Goal: Task Accomplishment & Management: Manage account settings

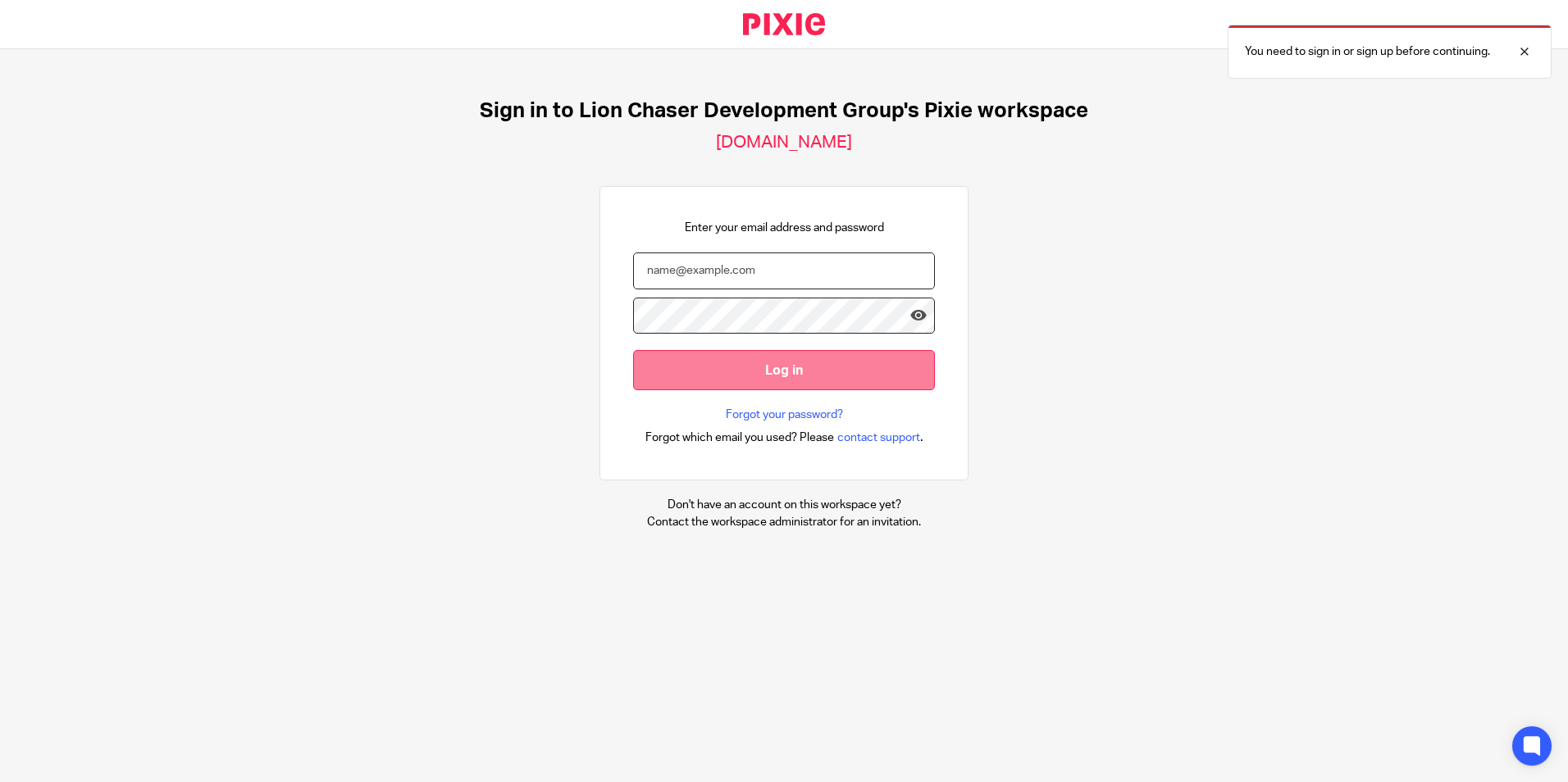
type input "[EMAIL_ADDRESS][DOMAIN_NAME]"
click at [675, 367] on input "Log in" at bounding box center [784, 370] width 302 height 40
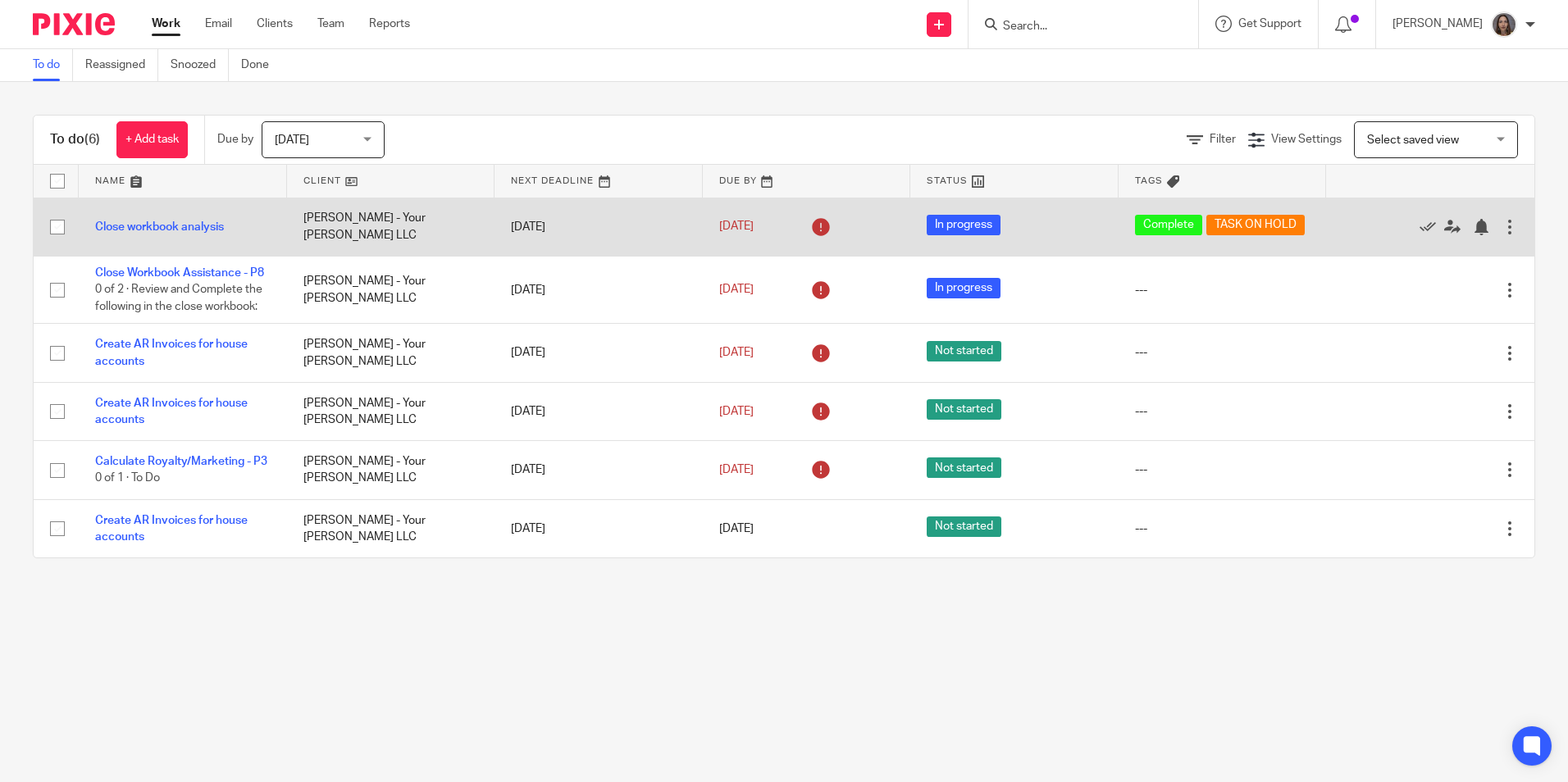
click at [1206, 235] on span "TASK ON HOLD" at bounding box center [1255, 225] width 98 height 21
click at [1420, 230] on icon at bounding box center [1428, 226] width 16 height 16
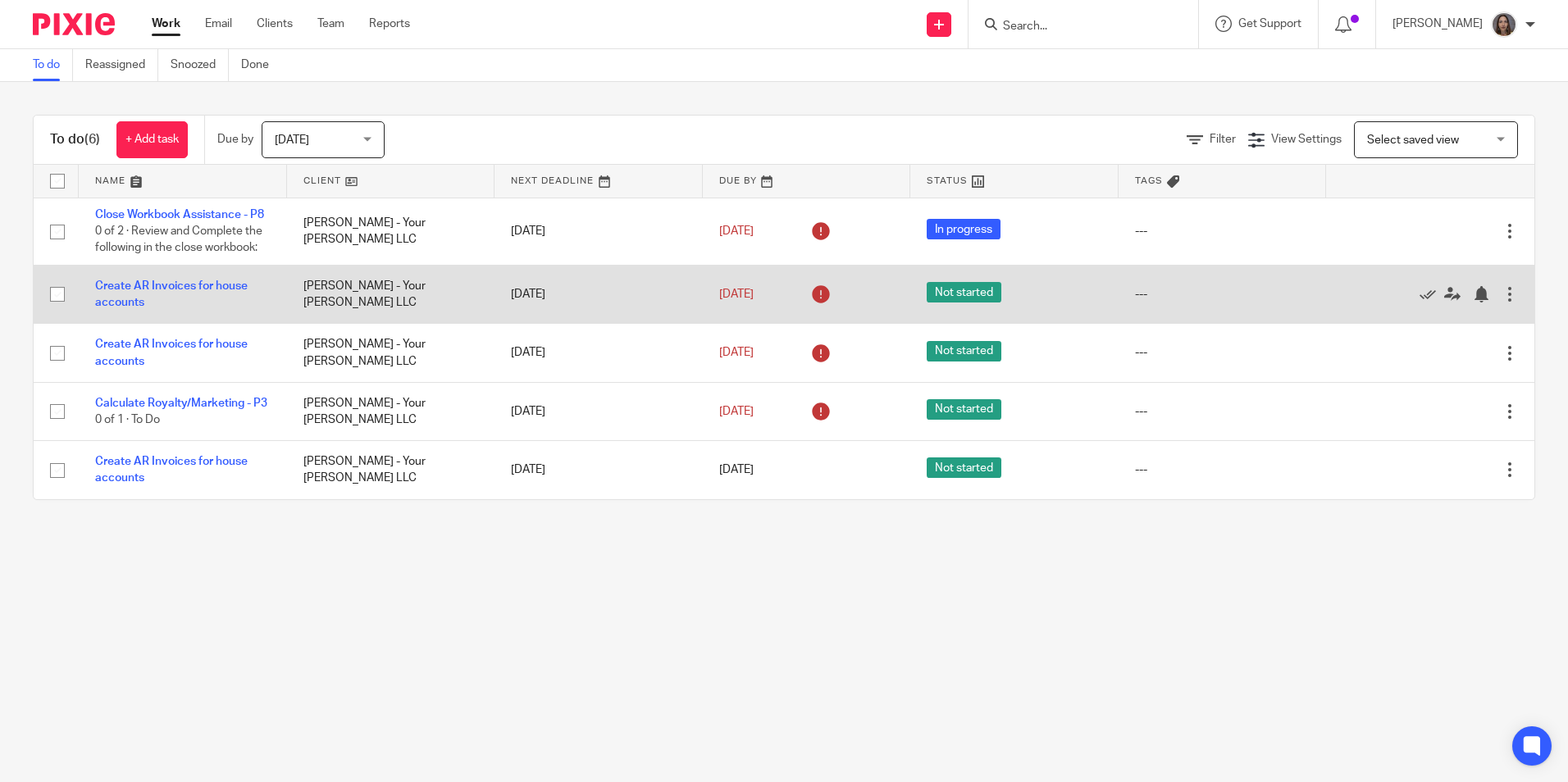
click at [172, 295] on td "Create AR Invoices for house accounts" at bounding box center [183, 294] width 209 height 58
click at [182, 297] on link "Create AR Invoices for house accounts" at bounding box center [171, 294] width 152 height 28
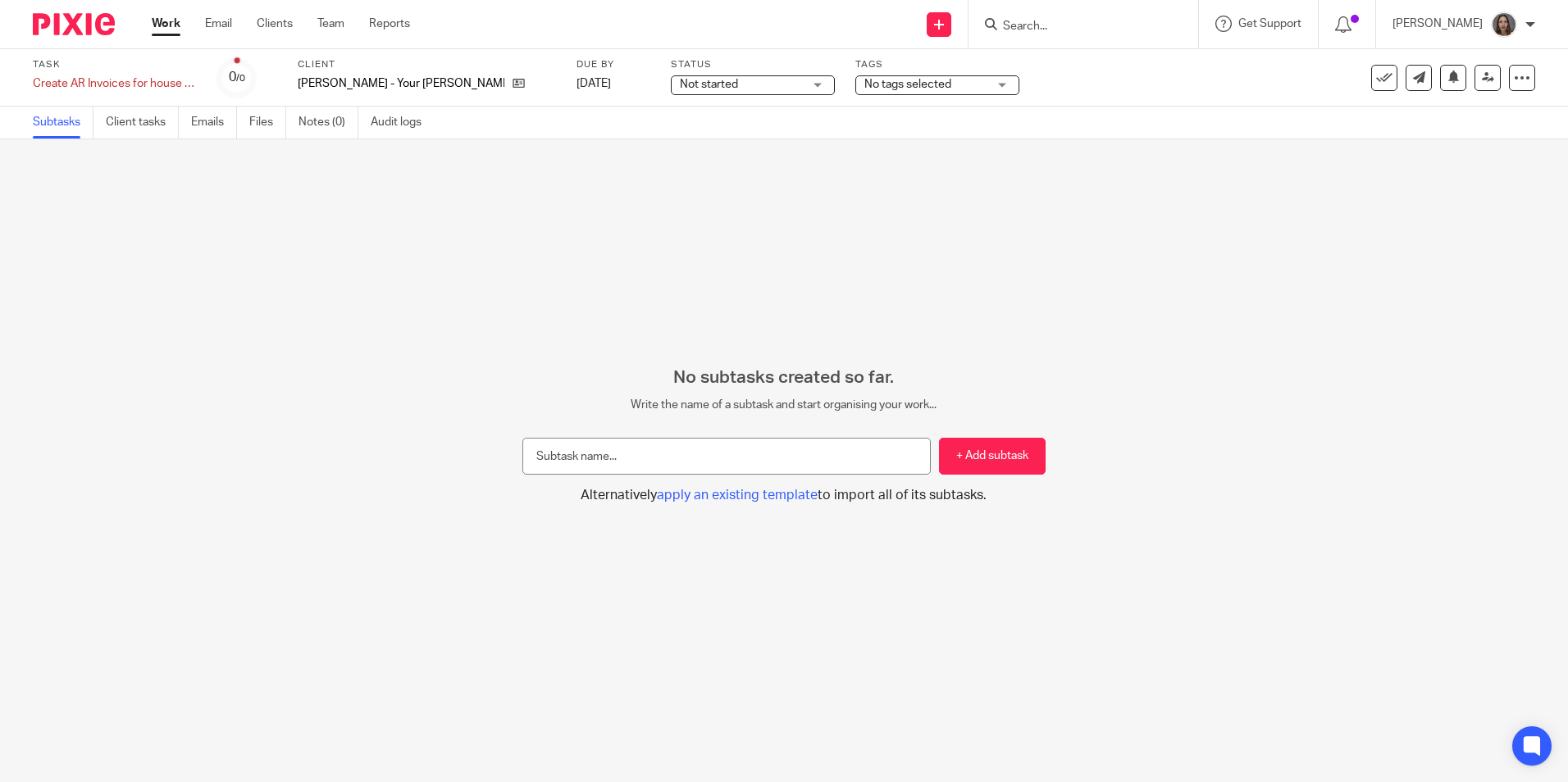
click at [763, 84] on div "Not started Not started" at bounding box center [753, 85] width 164 height 20
click at [692, 152] on li "In progress" at bounding box center [695, 144] width 162 height 33
click at [940, 85] on div "No tags selected" at bounding box center [938, 85] width 164 height 20
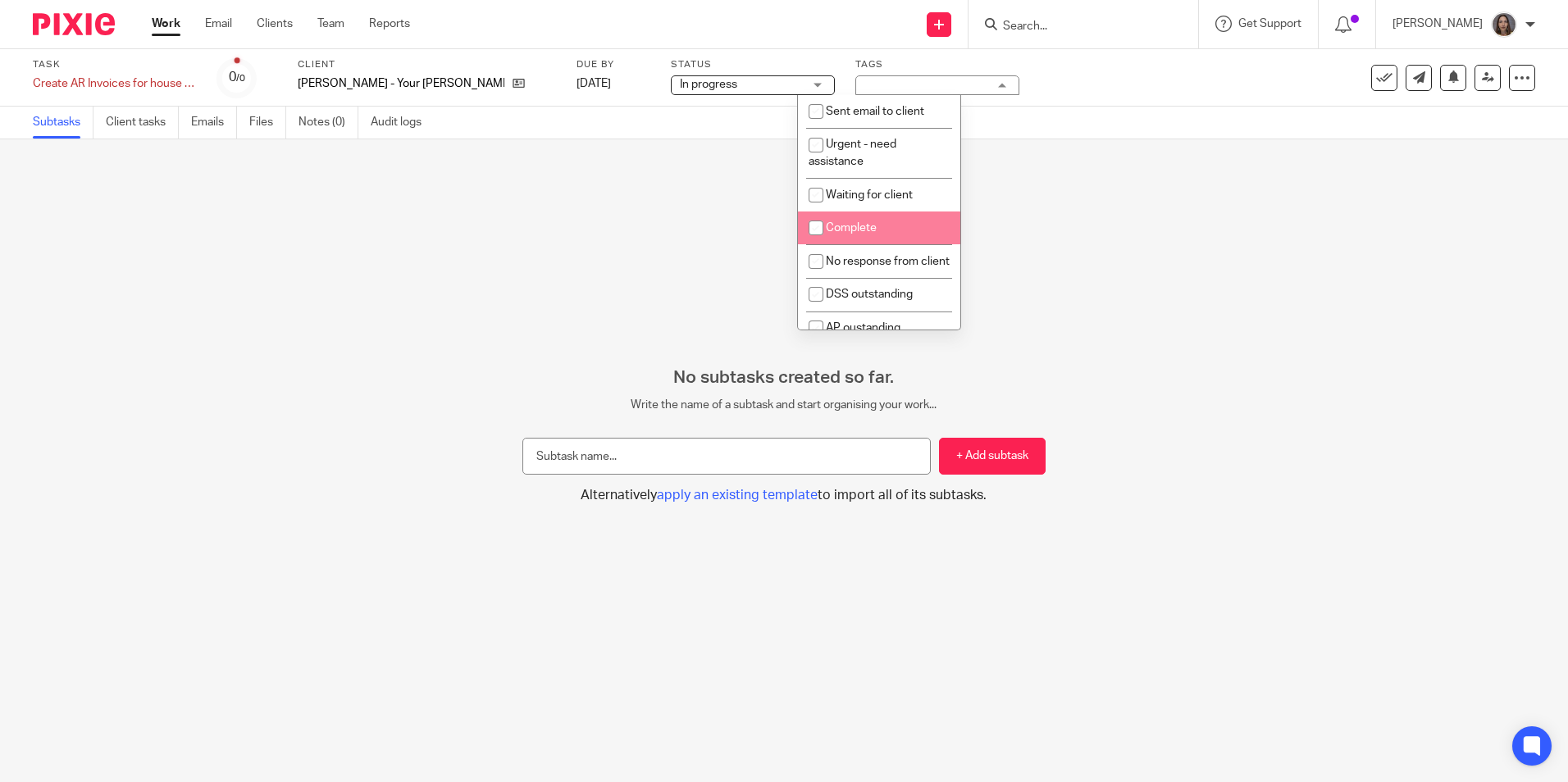
click at [854, 232] on span "Complete" at bounding box center [851, 227] width 50 height 11
checkbox input "true"
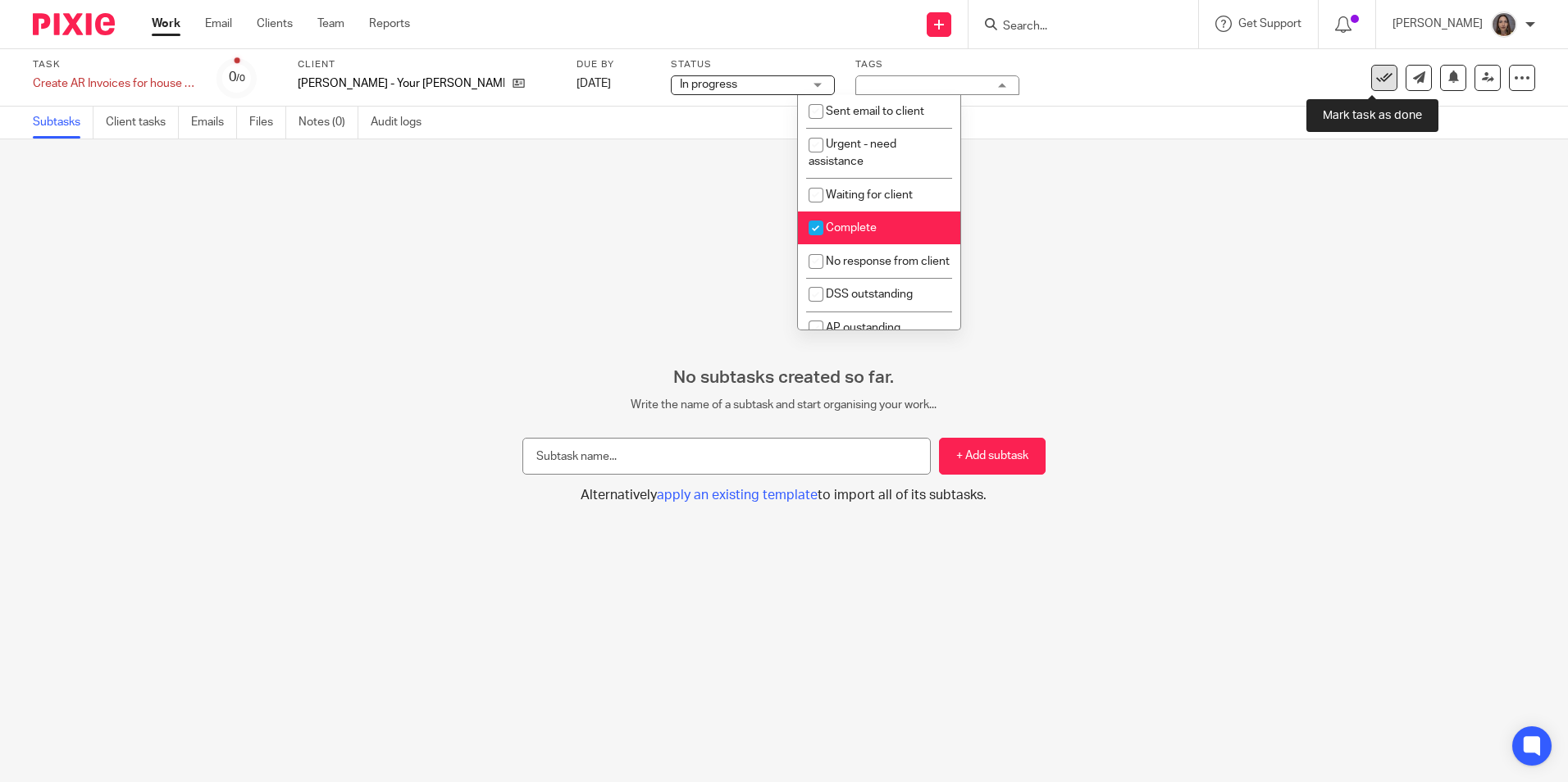
click at [1371, 83] on link at bounding box center [1384, 78] width 27 height 26
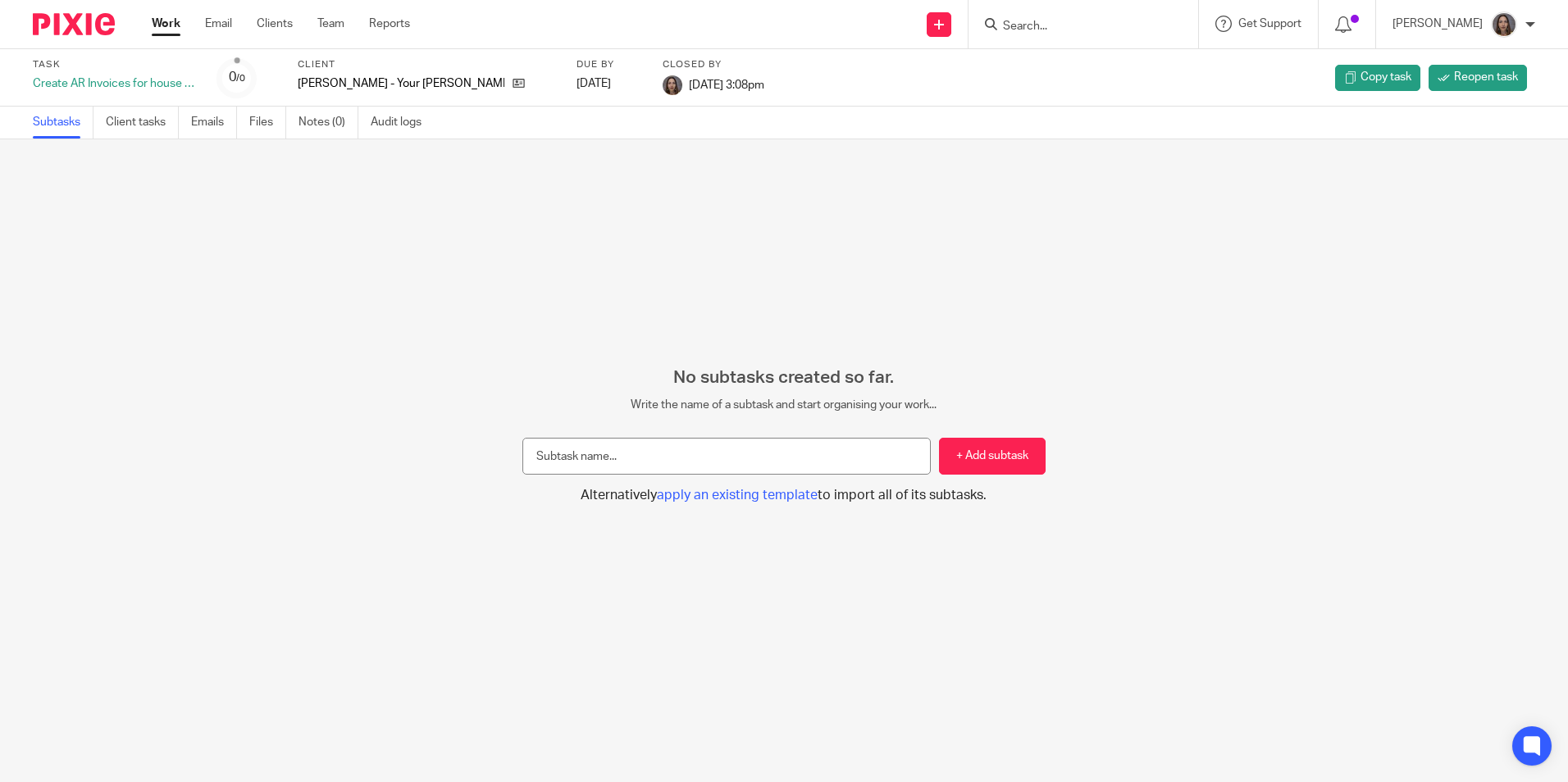
click at [175, 11] on div "Work Email Clients Team Reports Work Email Clients Team Reports Settings" at bounding box center [285, 24] width 299 height 49
click at [156, 21] on link "Work" at bounding box center [166, 23] width 29 height 16
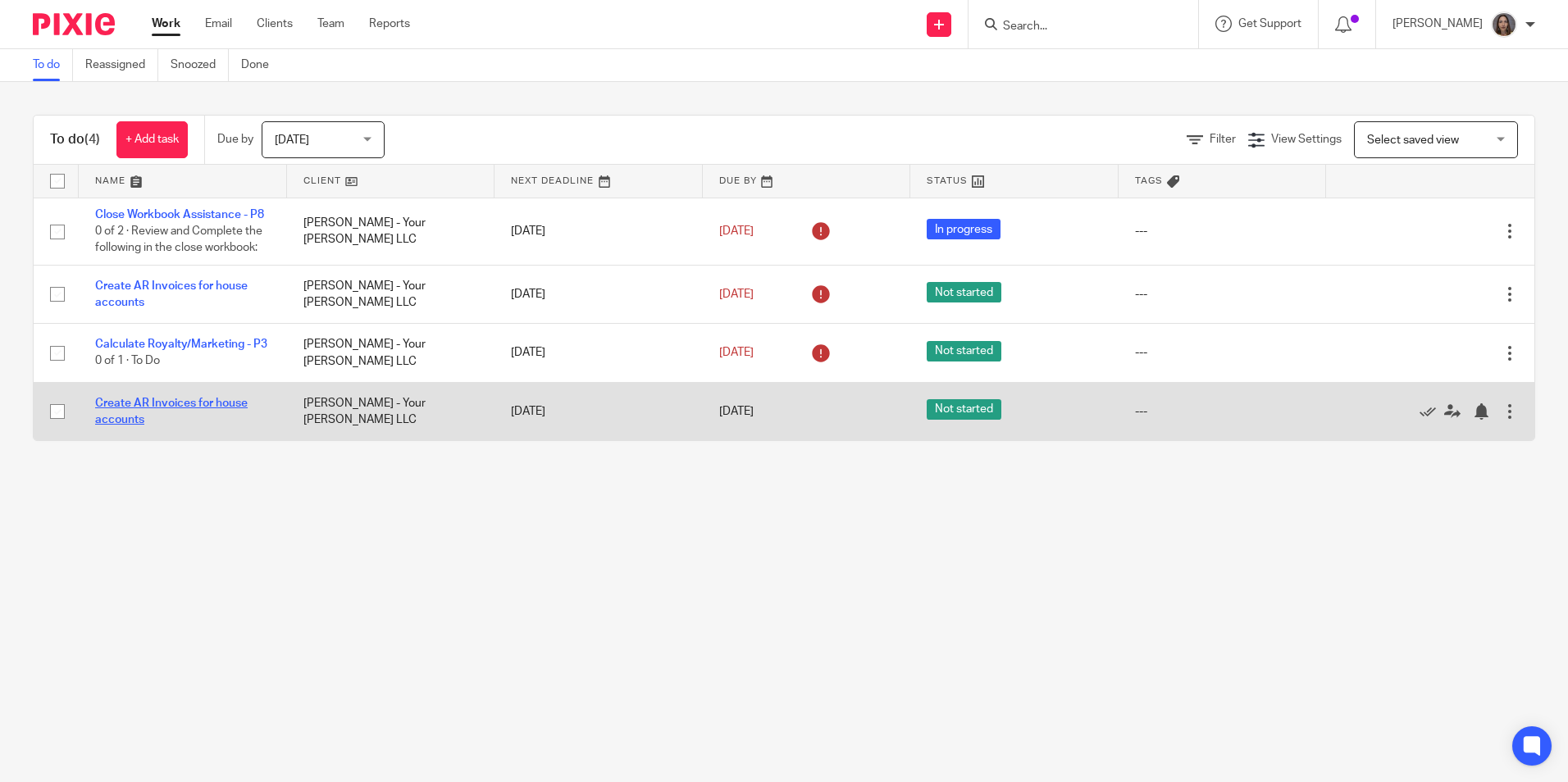
click at [203, 426] on link "Create AR Invoices for house accounts" at bounding box center [171, 411] width 152 height 28
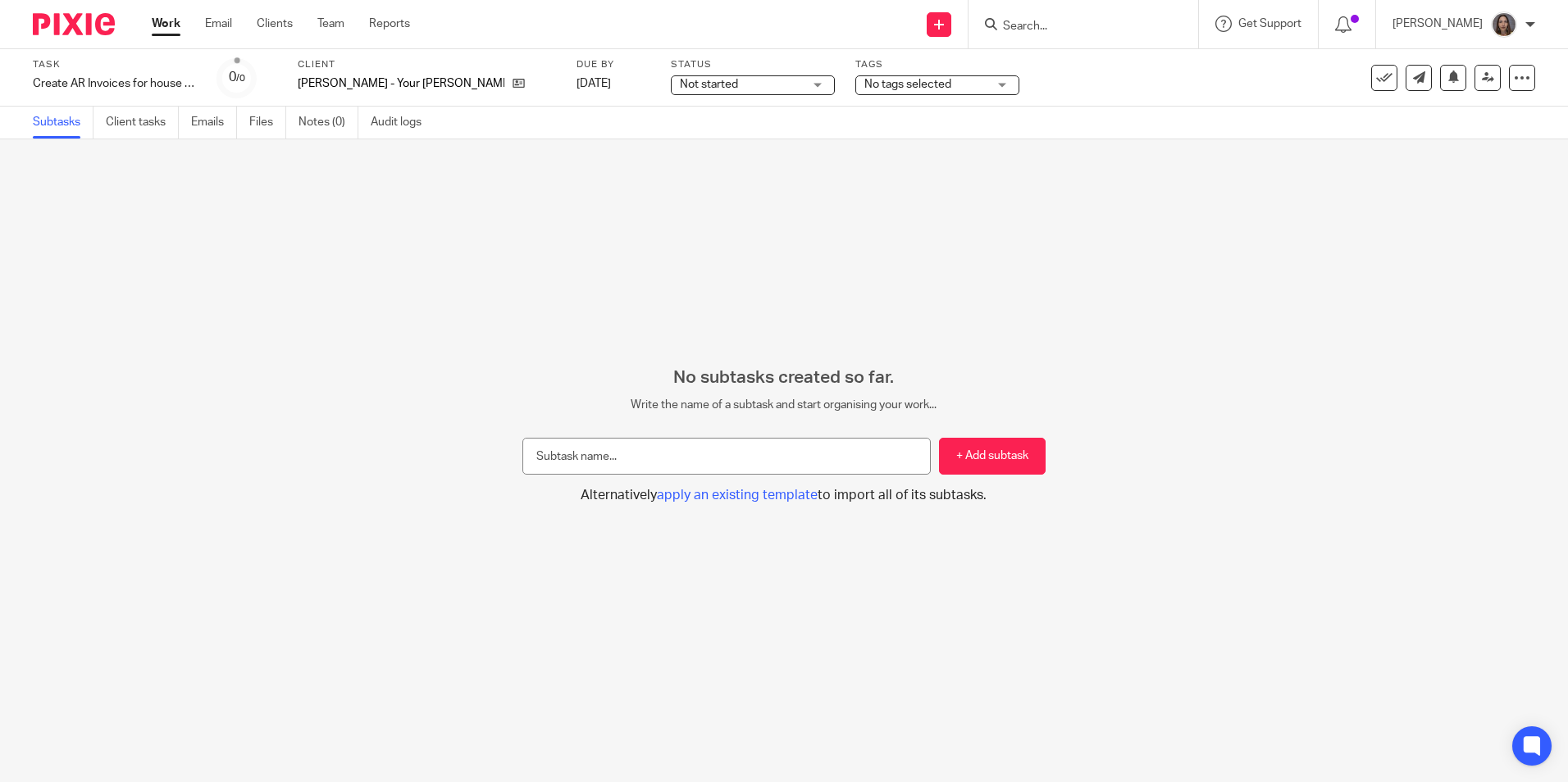
click at [757, 85] on div "Not started Not started" at bounding box center [753, 85] width 164 height 20
click at [705, 139] on li "In progress" at bounding box center [695, 144] width 162 height 33
click at [938, 85] on div "No tags selected" at bounding box center [938, 85] width 164 height 20
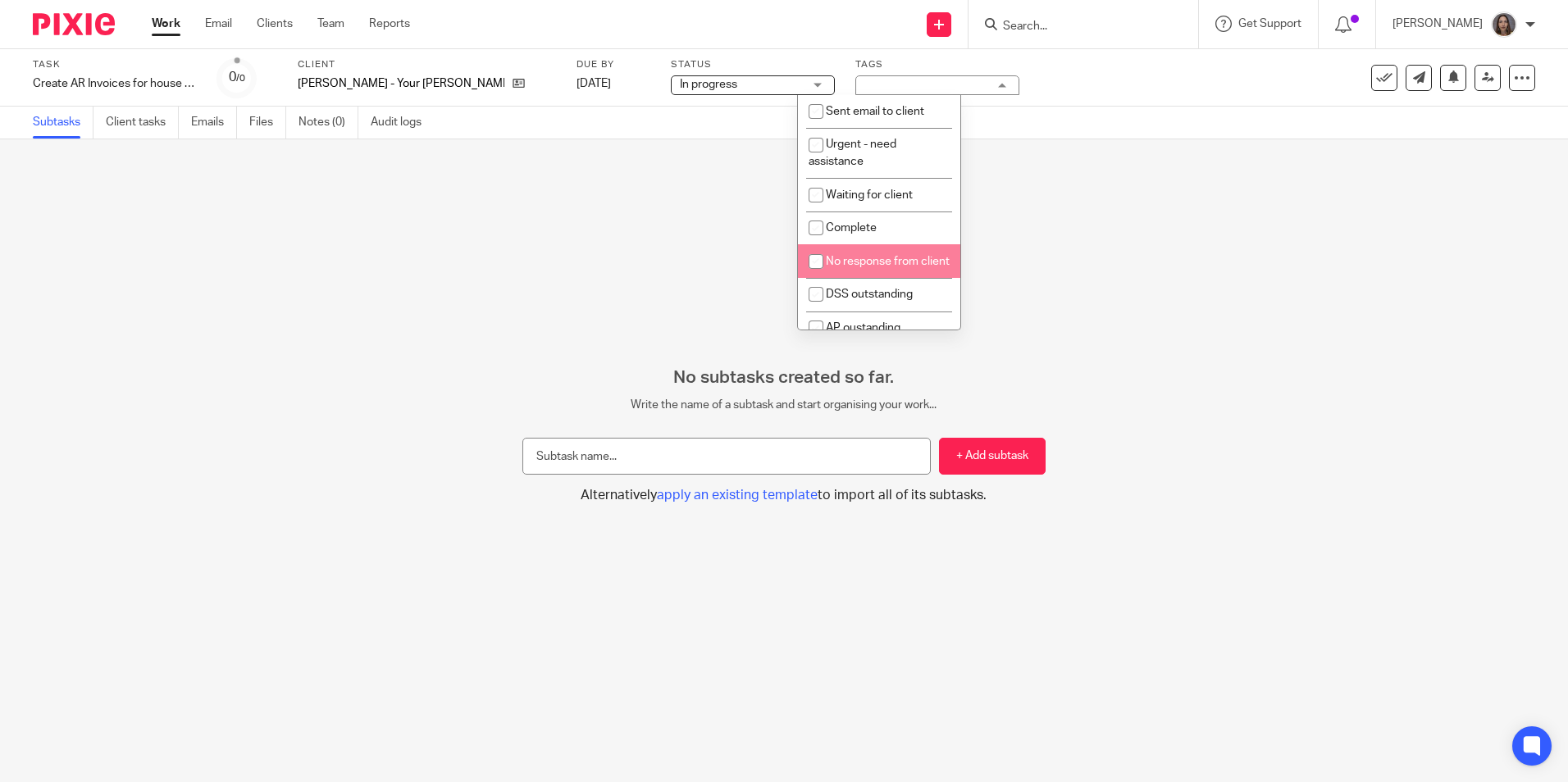
click at [819, 232] on input "checkbox" at bounding box center [816, 227] width 31 height 31
checkbox input "true"
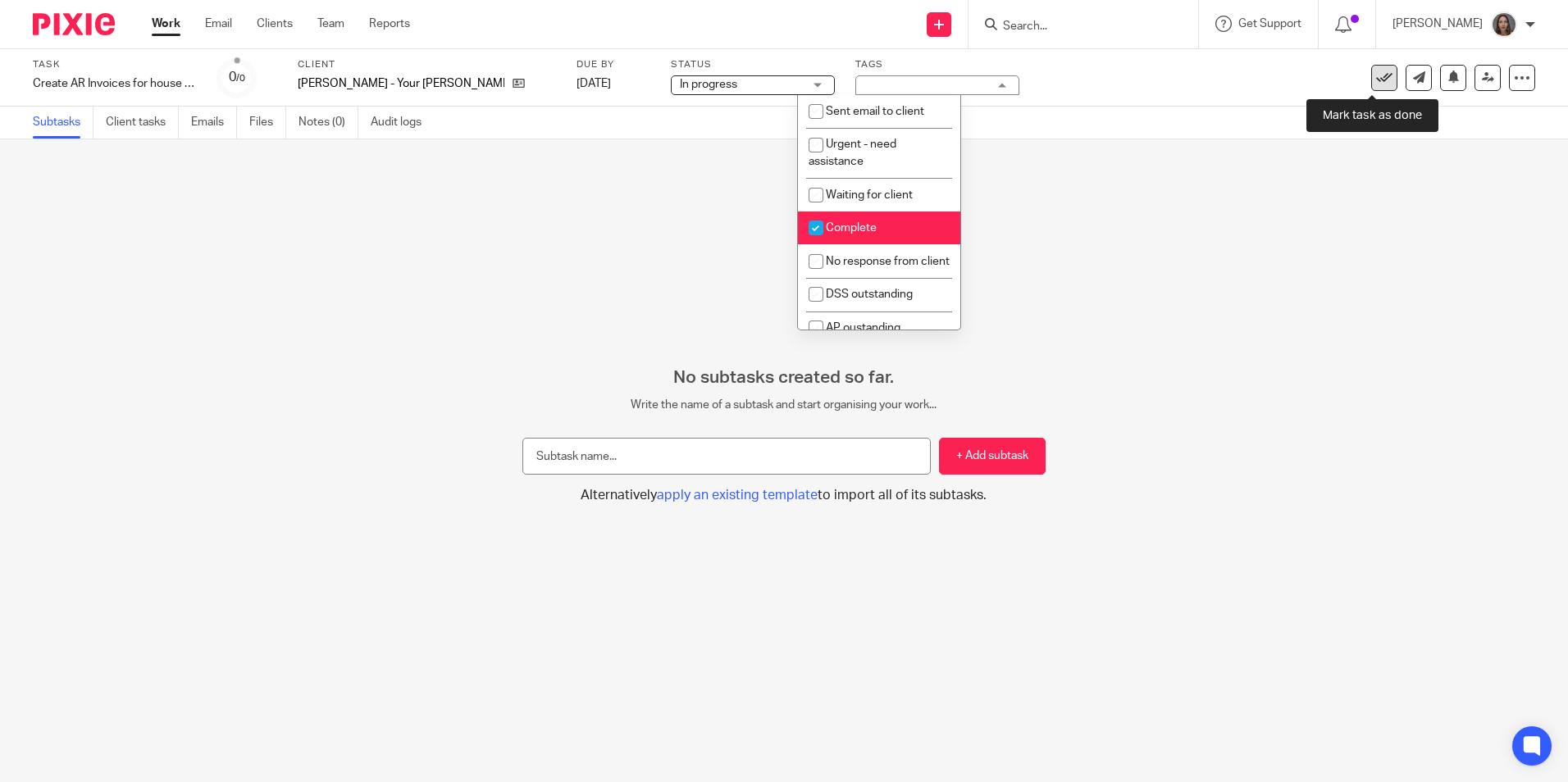
click at [1382, 82] on link at bounding box center [1384, 78] width 27 height 26
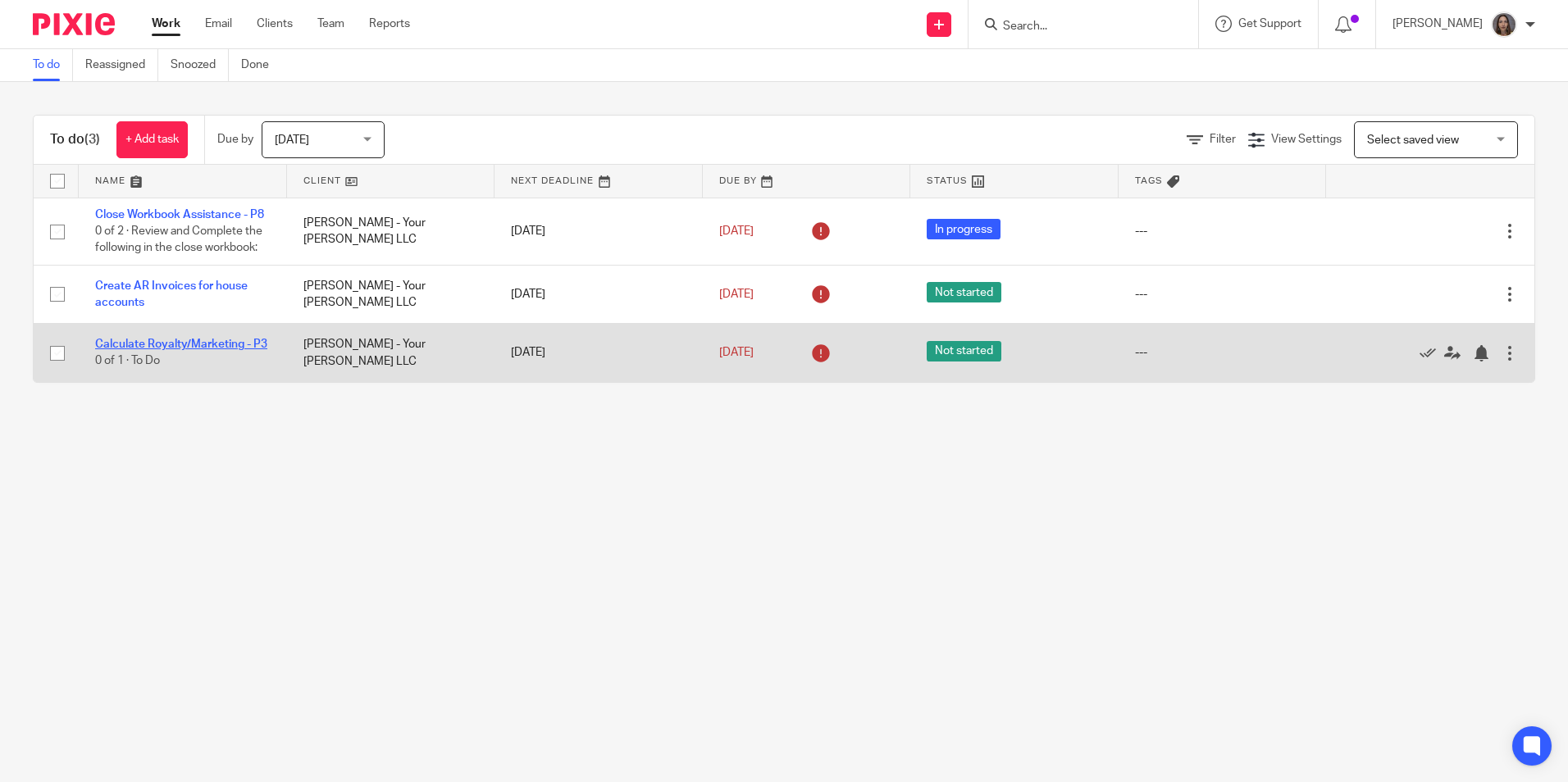
click at [163, 350] on link "Calculate Royalty/Marketing - P3" at bounding box center [180, 344] width 172 height 11
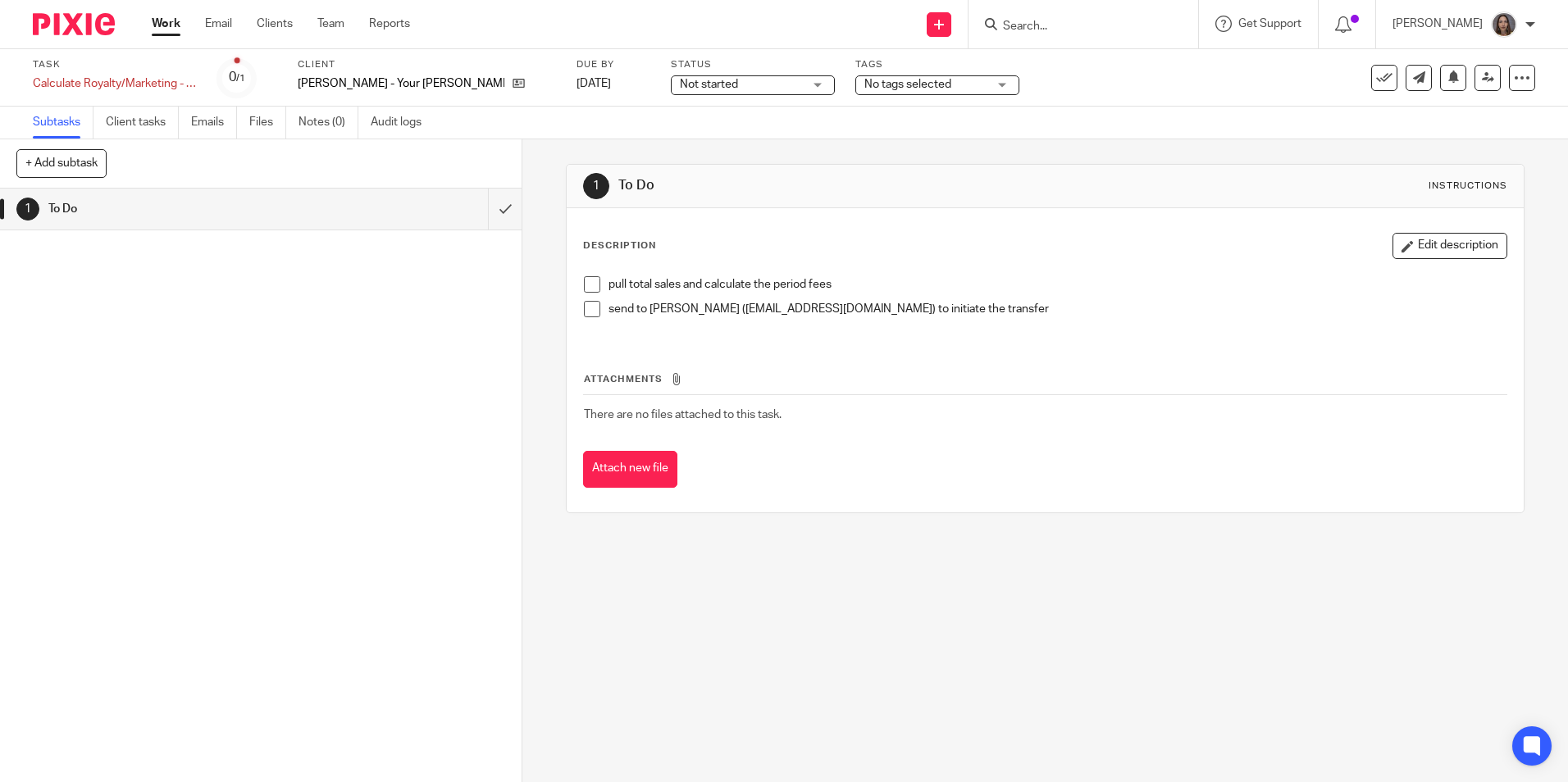
click at [162, 26] on link "Work" at bounding box center [166, 23] width 29 height 16
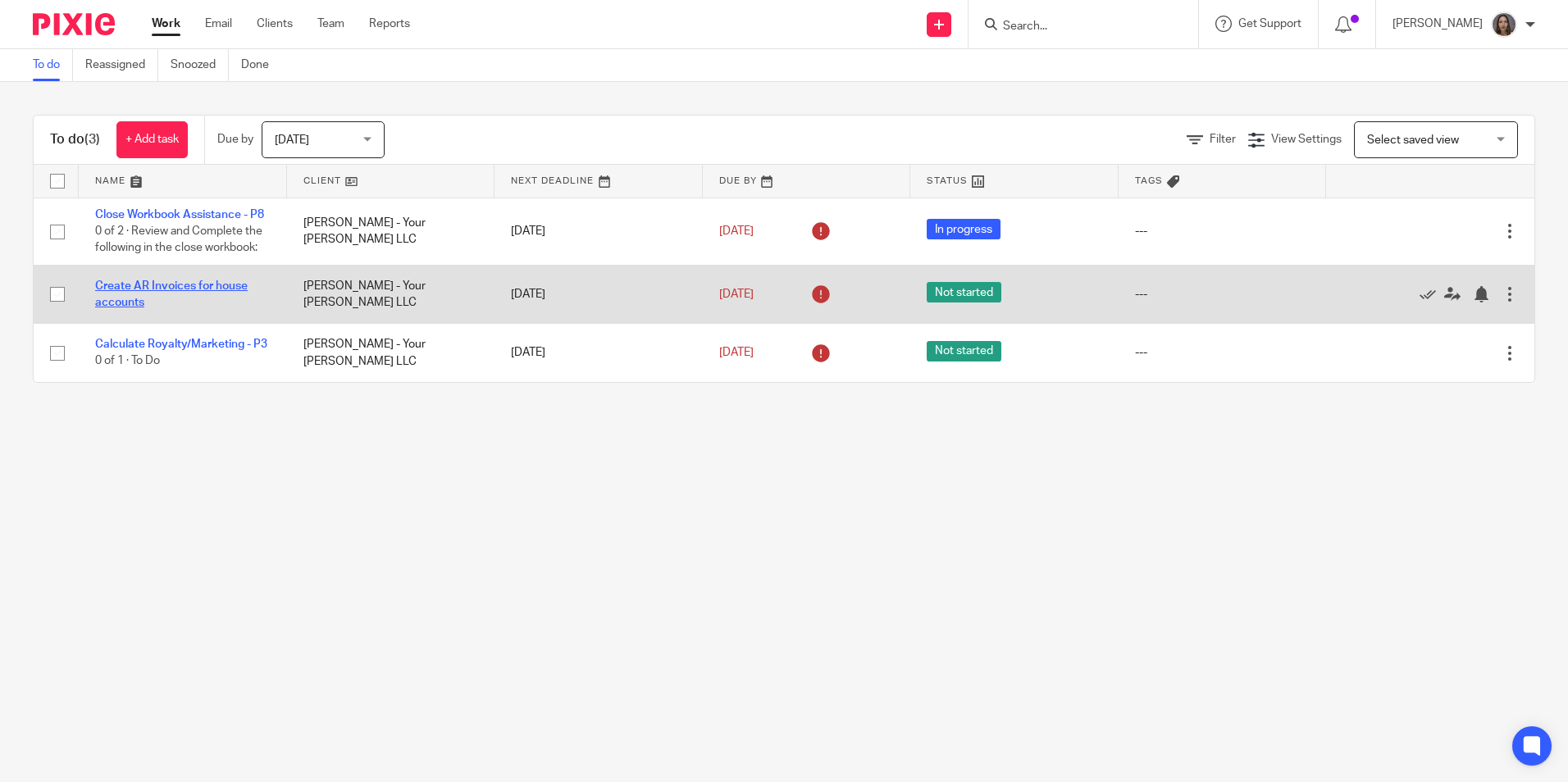
click at [202, 298] on link "Create AR Invoices for house accounts" at bounding box center [171, 294] width 152 height 28
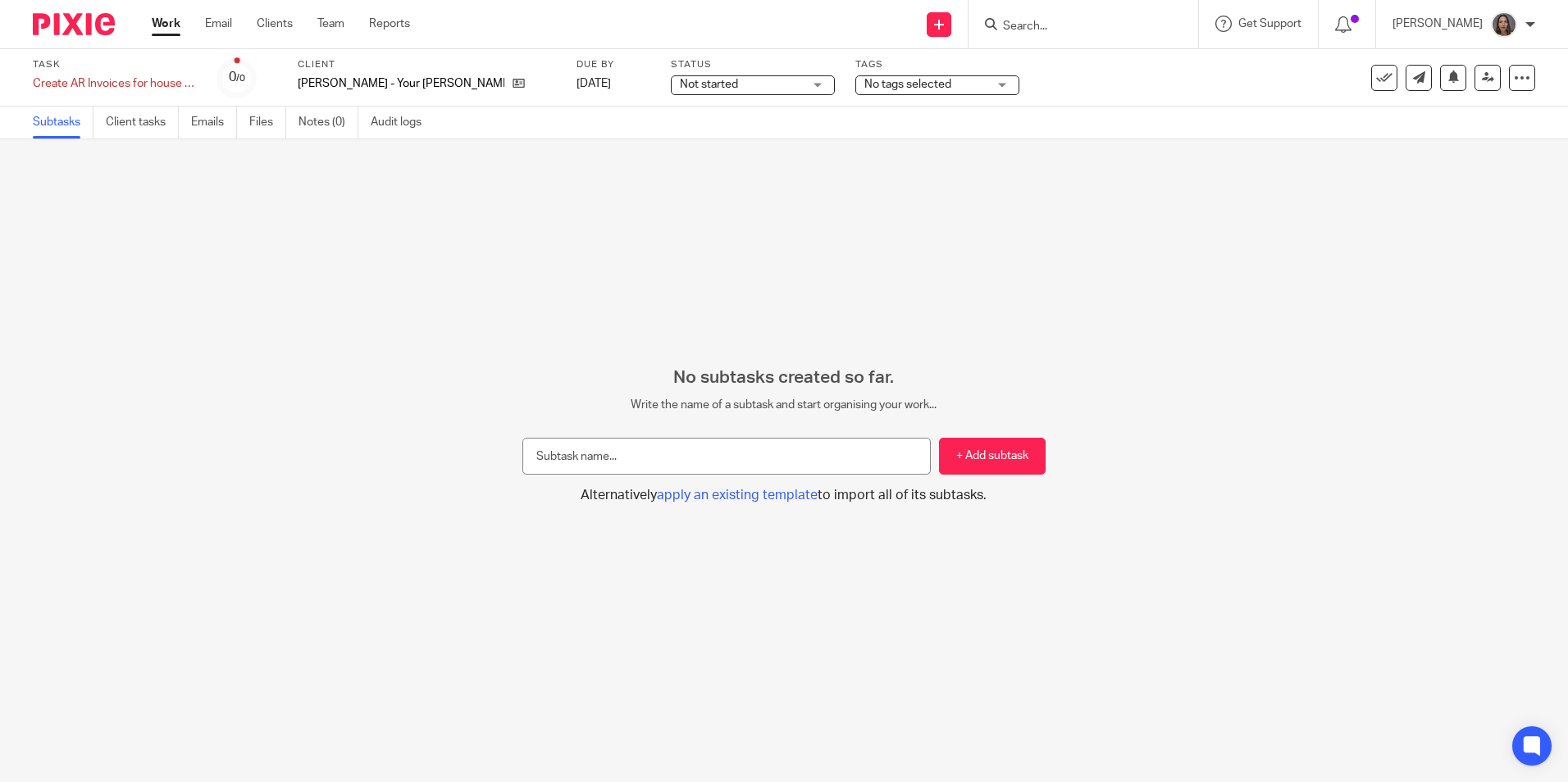
click at [759, 81] on div "Not started Not started" at bounding box center [753, 85] width 164 height 20
click at [716, 144] on li "In progress" at bounding box center [695, 144] width 162 height 33
click at [940, 85] on div "No tags selected" at bounding box center [938, 85] width 164 height 20
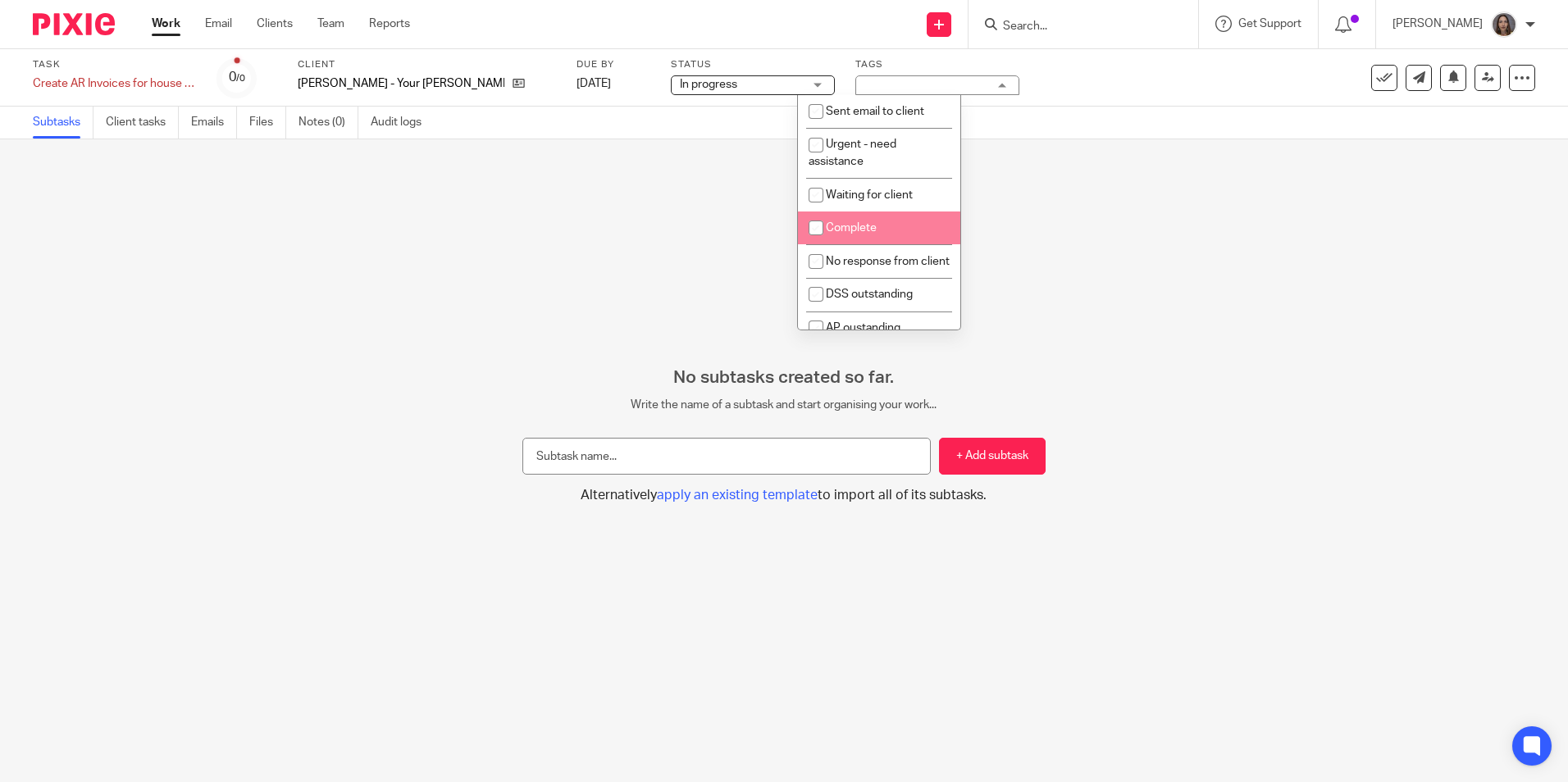
click at [873, 215] on li "Complete" at bounding box center [879, 228] width 162 height 33
checkbox input "true"
click at [1385, 73] on div "Save as a template (Add subtask first) Apply existing template Advanced task ed…" at bounding box center [1453, 78] width 164 height 26
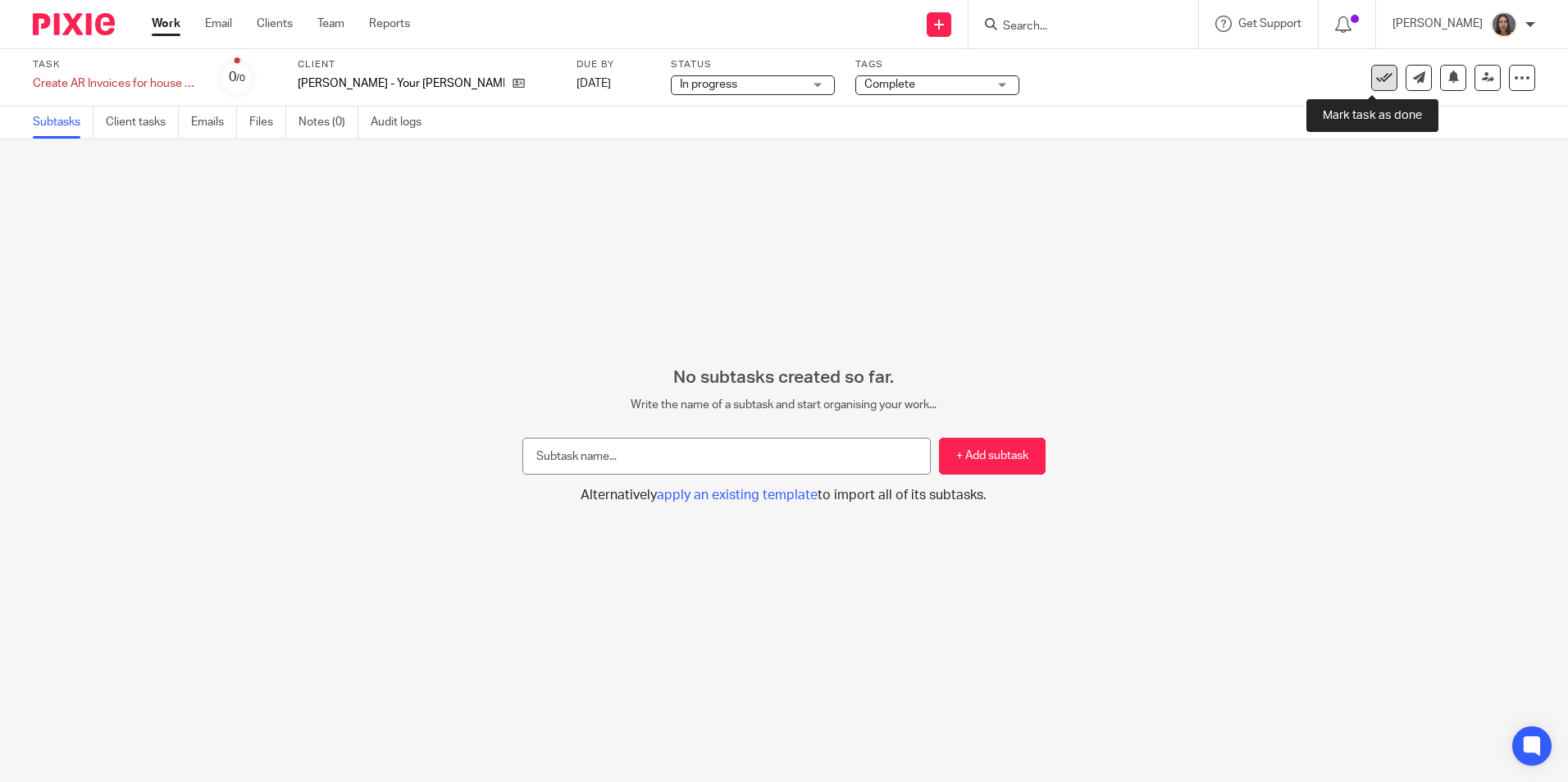
click at [1376, 85] on icon at bounding box center [1384, 78] width 16 height 16
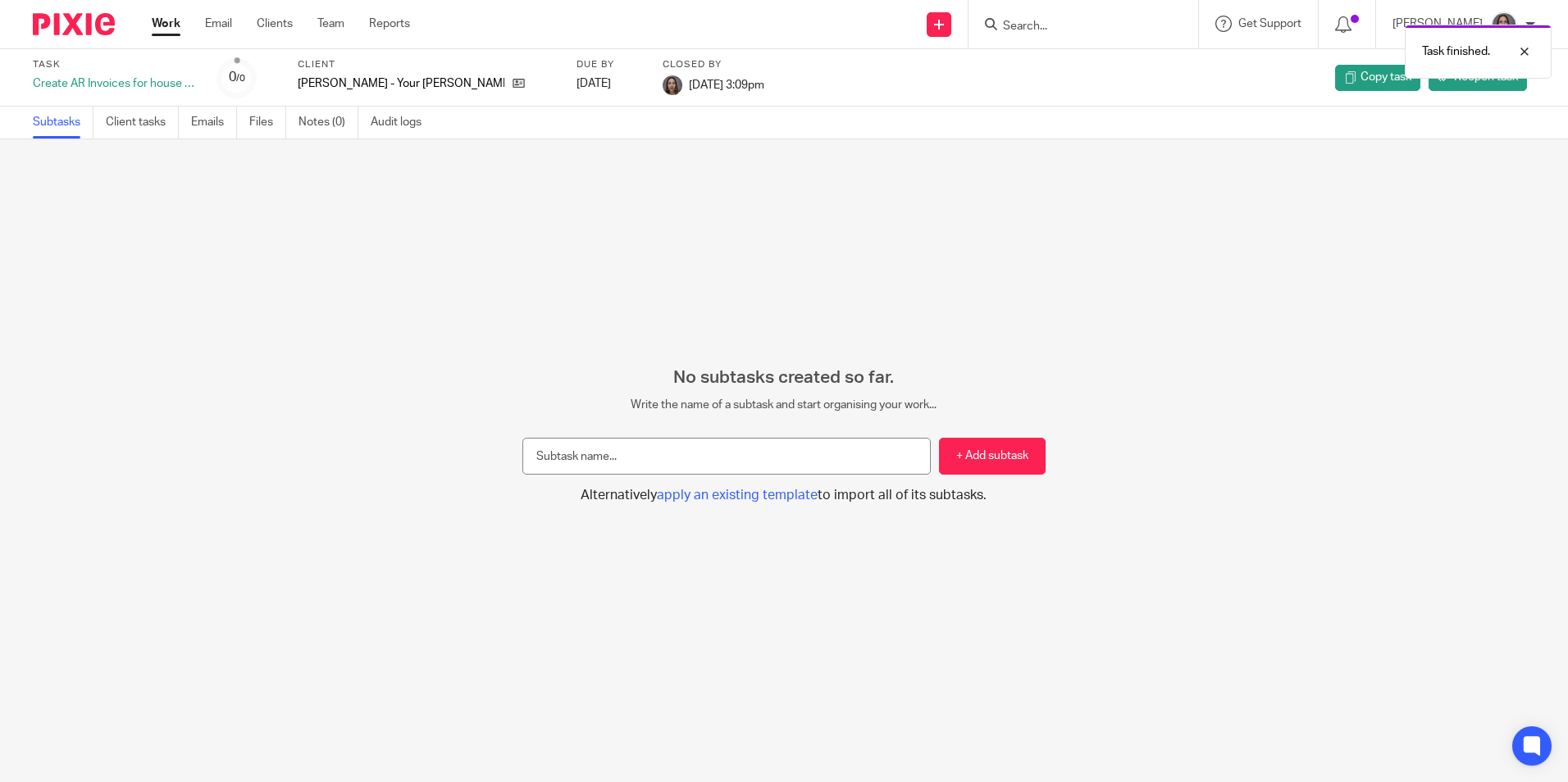
click at [154, 25] on link "Work" at bounding box center [166, 23] width 29 height 16
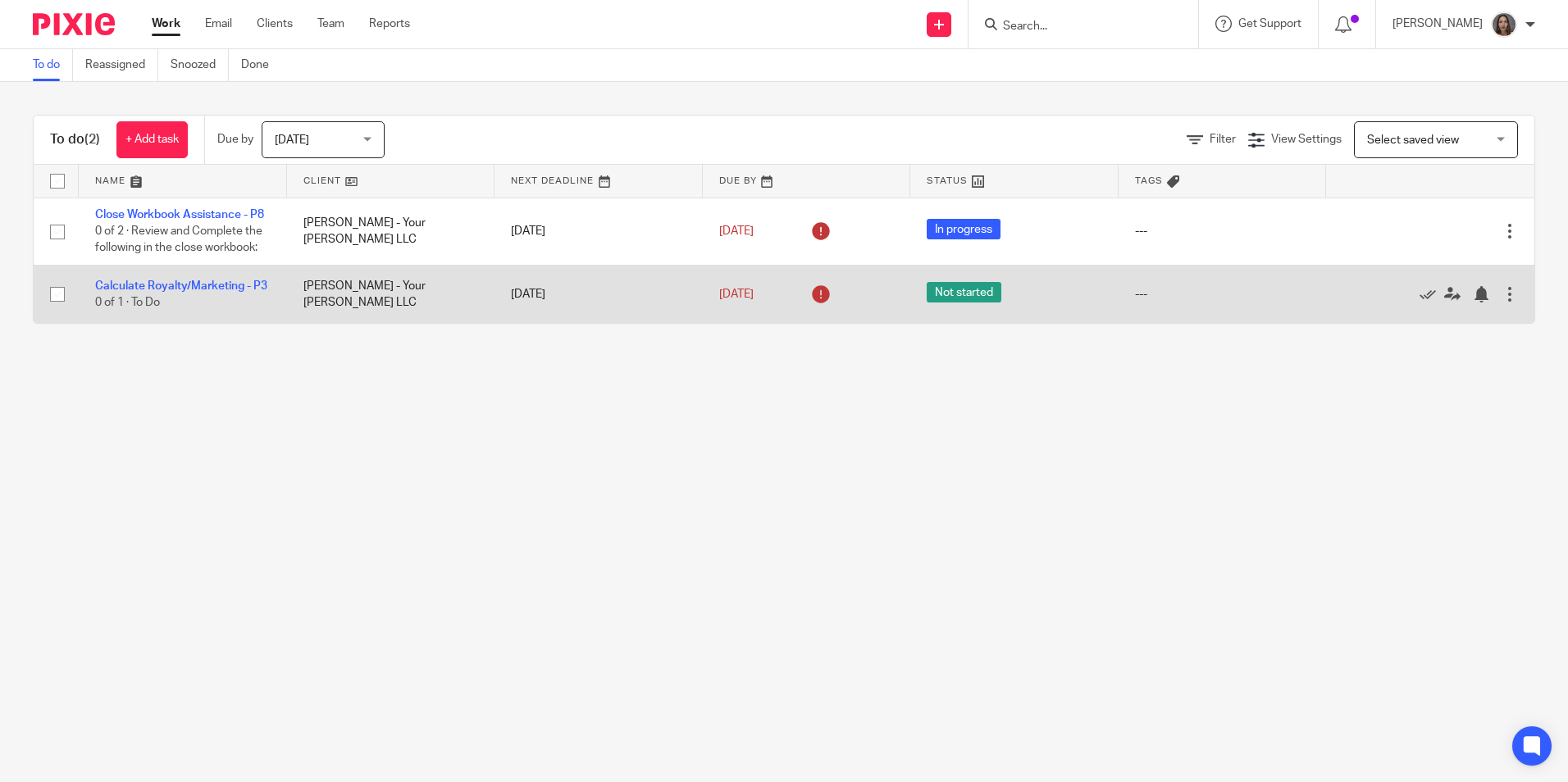
click at [1502, 303] on div at bounding box center [1510, 294] width 16 height 16
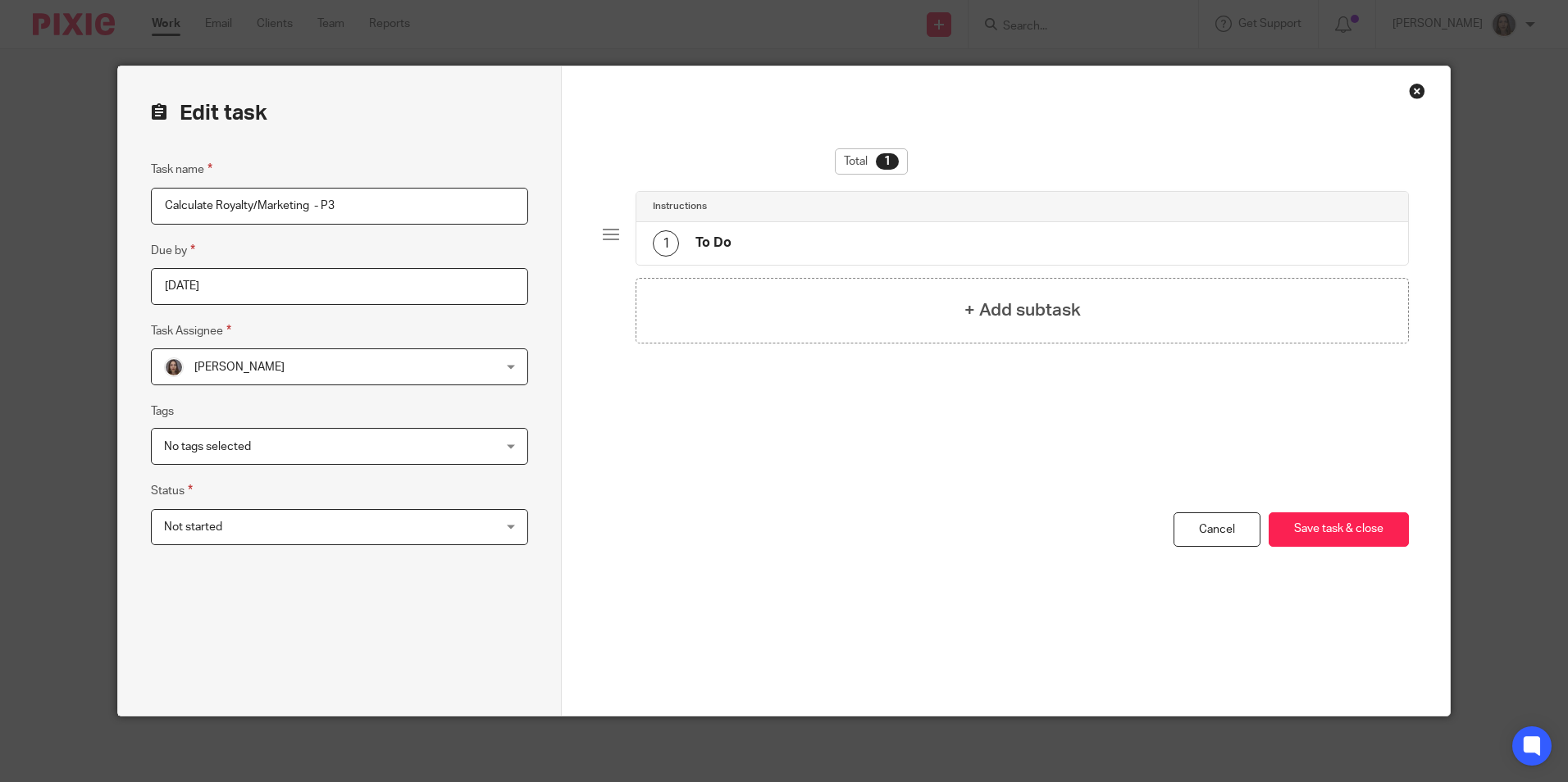
click at [501, 369] on div "Carolina Barba Carolina Barba" at bounding box center [339, 367] width 377 height 37
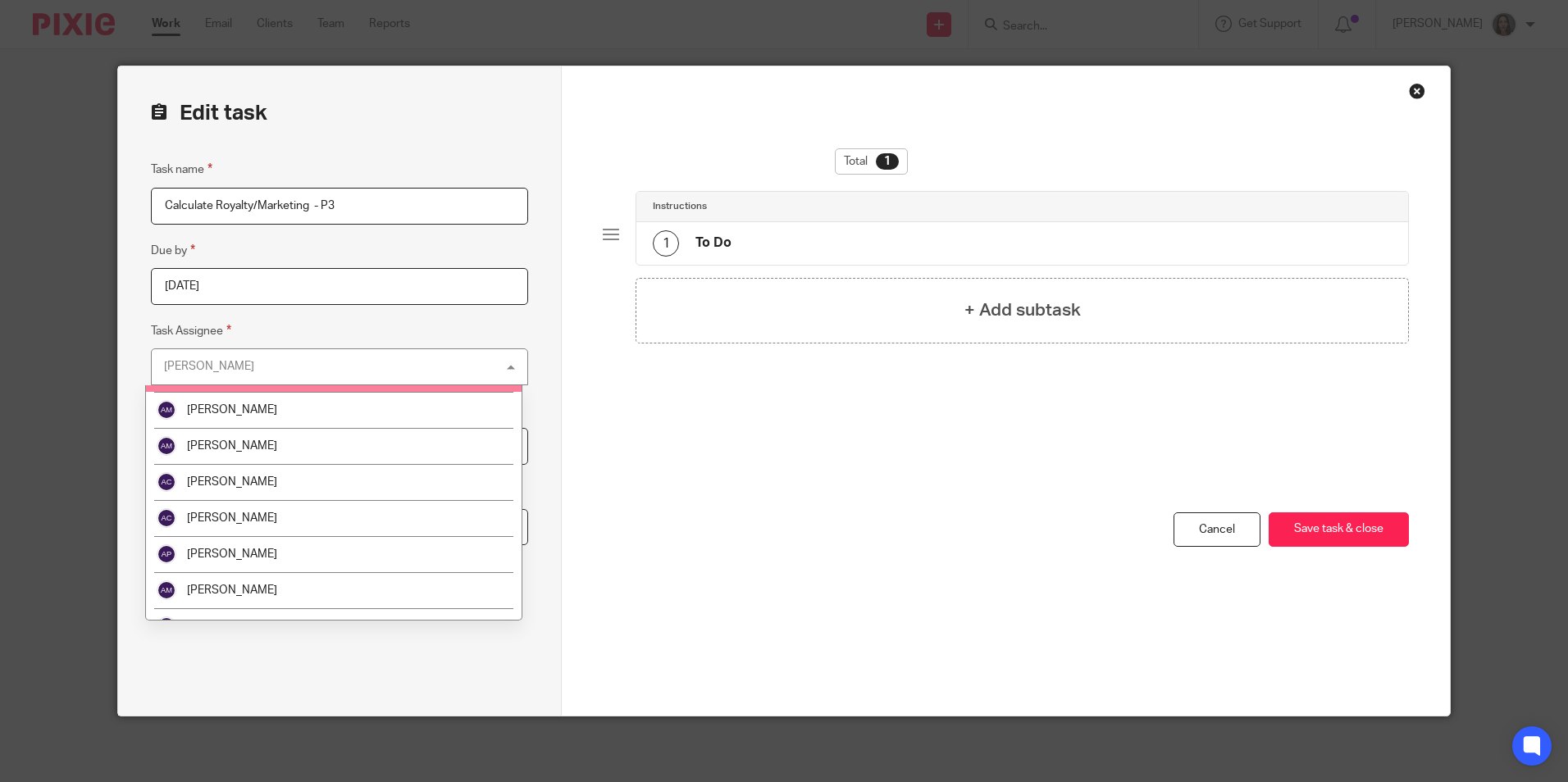
scroll to position [328, 0]
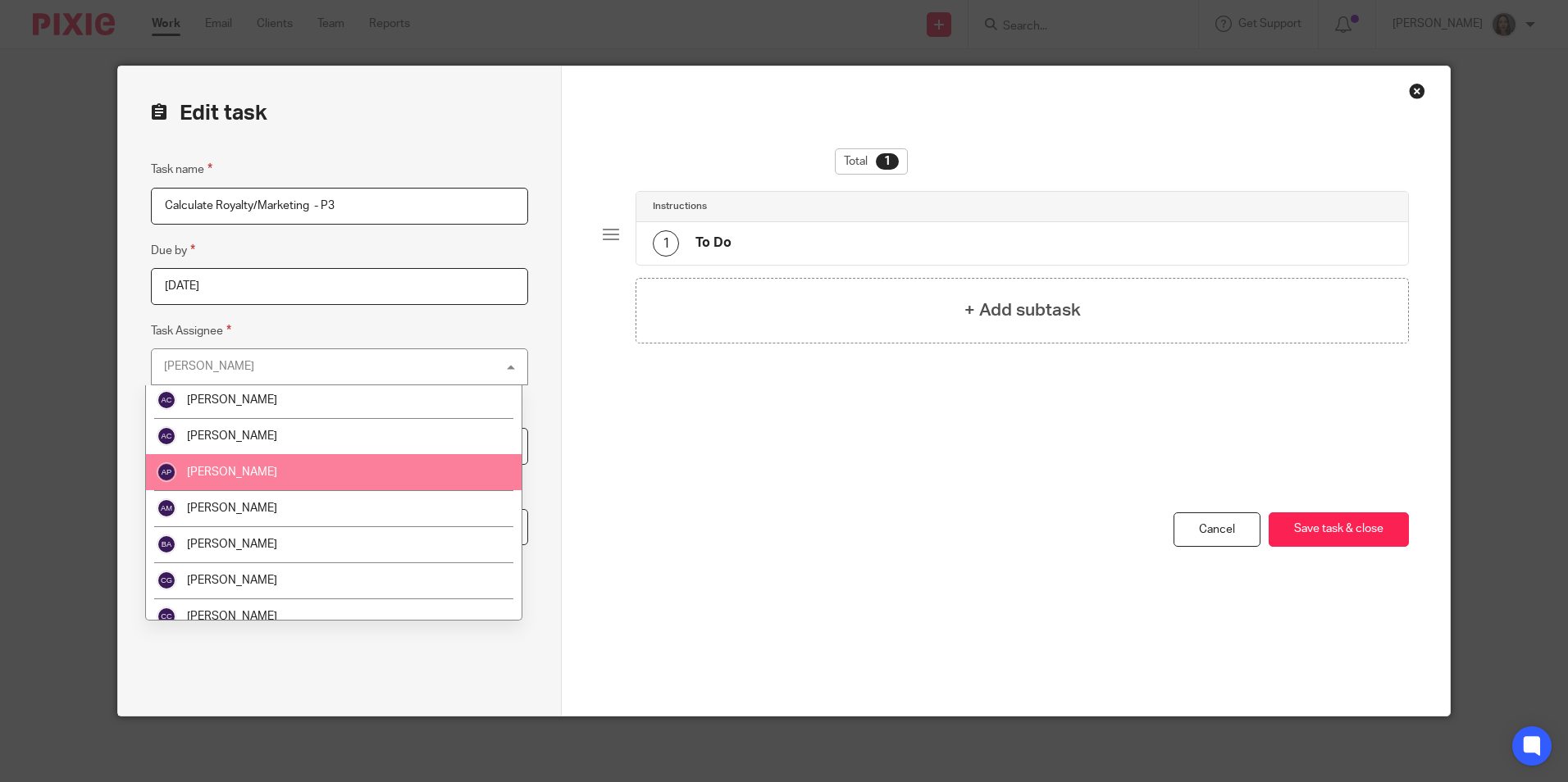
click at [373, 456] on li "[PERSON_NAME]" at bounding box center [333, 472] width 375 height 36
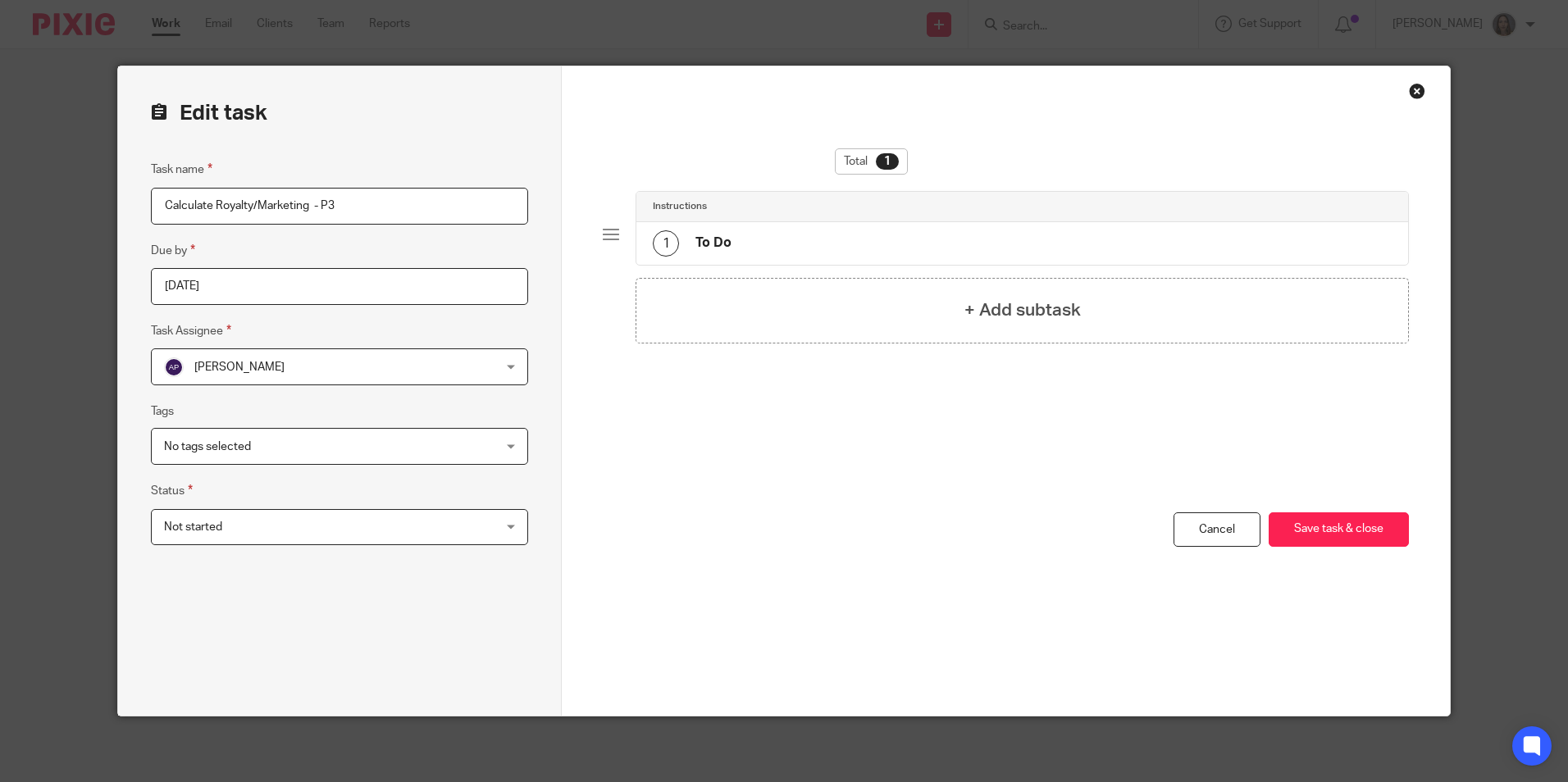
click at [337, 279] on input "2025-09-18" at bounding box center [339, 286] width 377 height 37
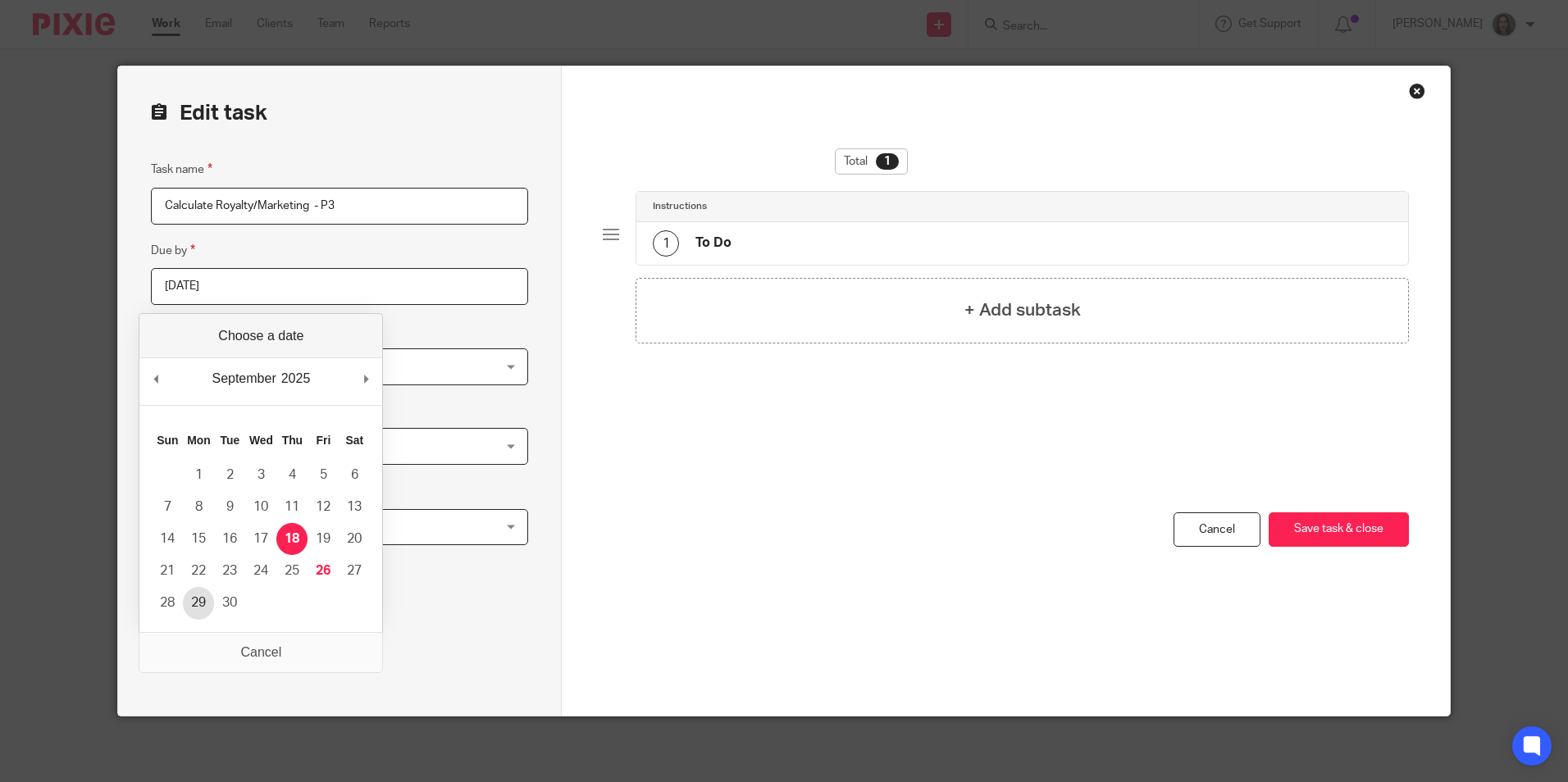
type input "2025-09-29"
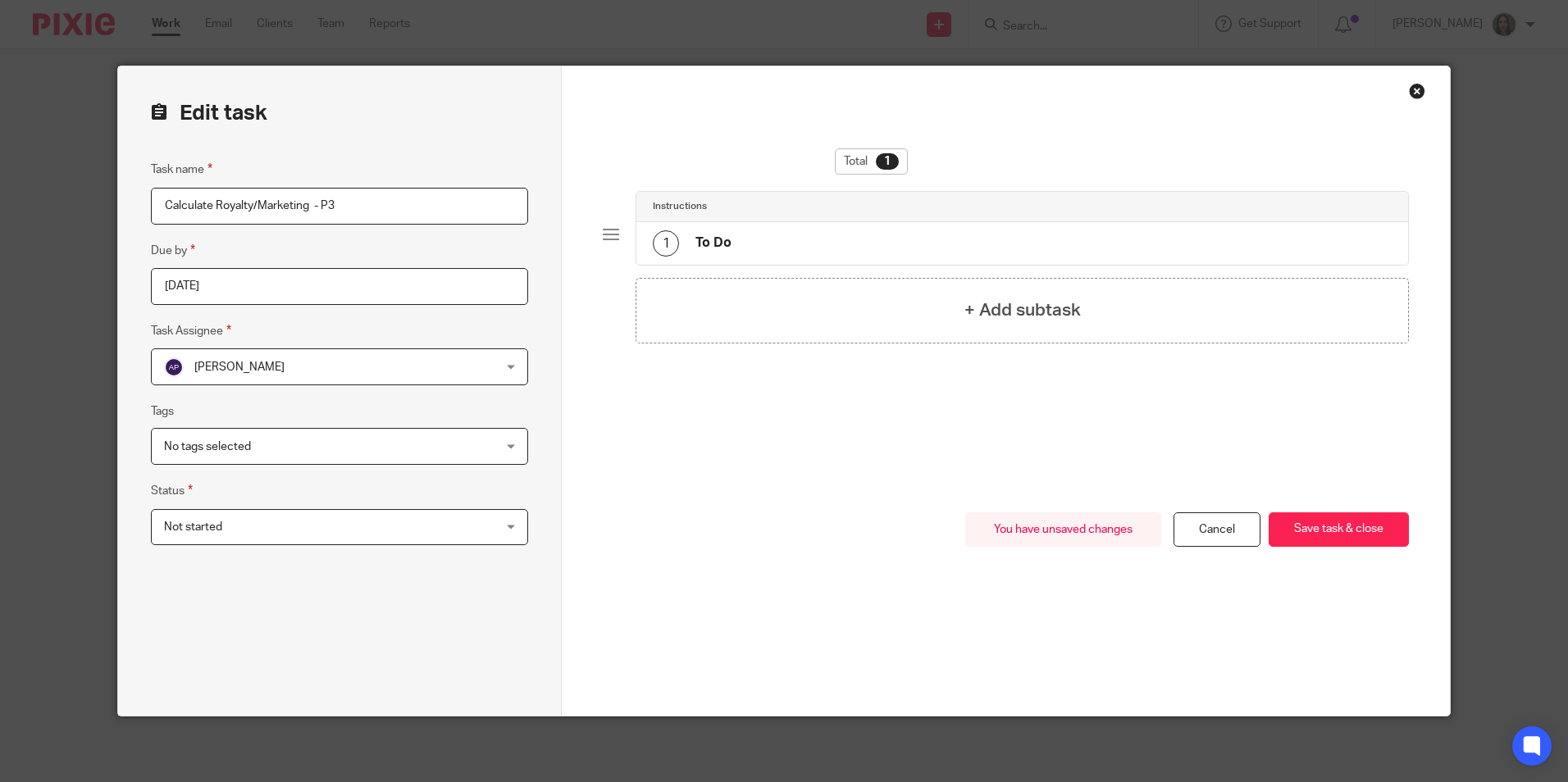
click at [341, 211] on input "Calculate Royalty/Marketing - P3" at bounding box center [339, 206] width 377 height 37
type input "Calculate Royalty/Marketing - P9"
click at [398, 245] on fieldset "Due by 2025-09-29" at bounding box center [339, 273] width 377 height 64
click at [1300, 530] on button "Save task & close" at bounding box center [1339, 530] width 140 height 35
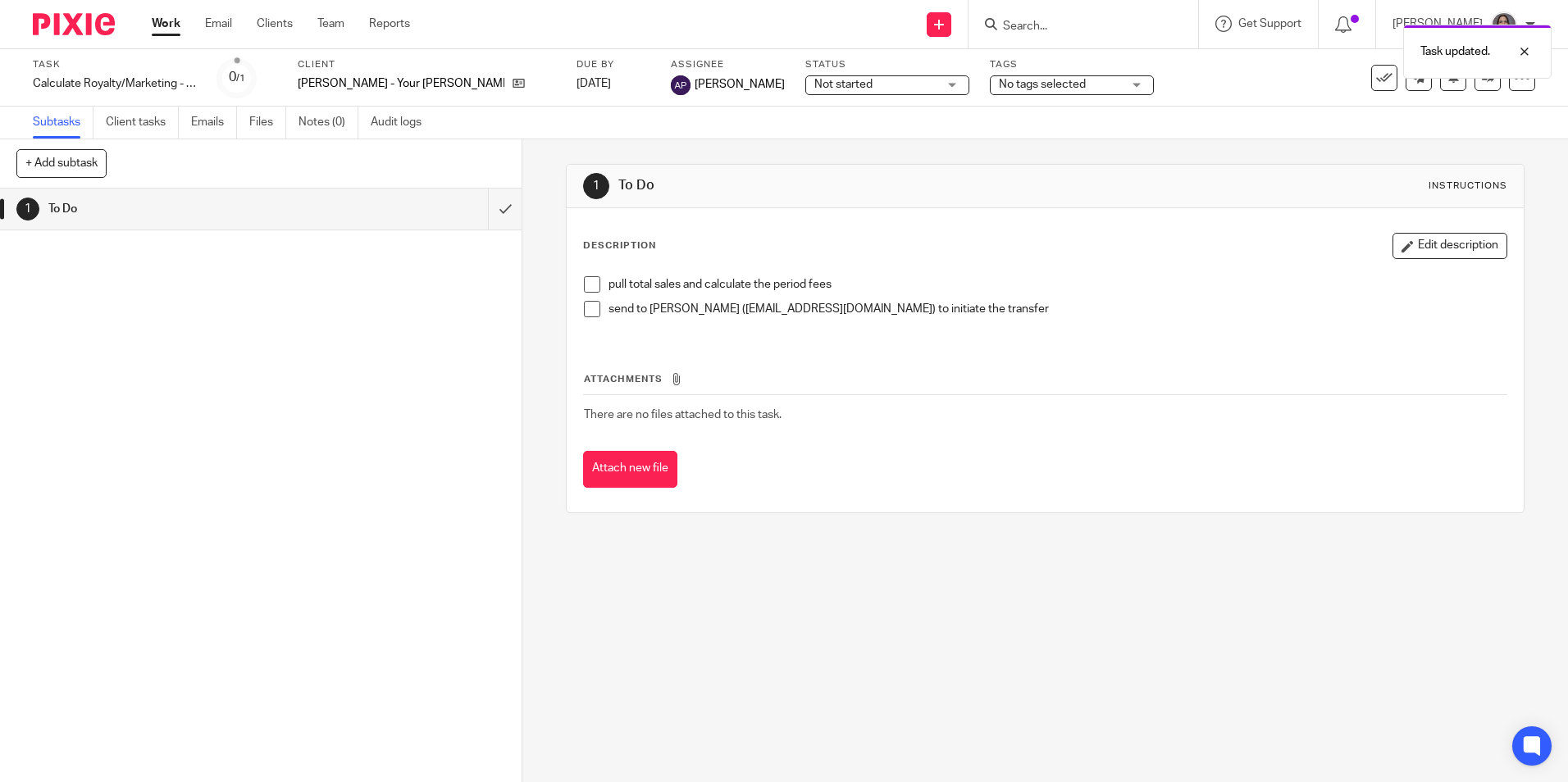
click at [160, 23] on link "Work" at bounding box center [166, 23] width 29 height 16
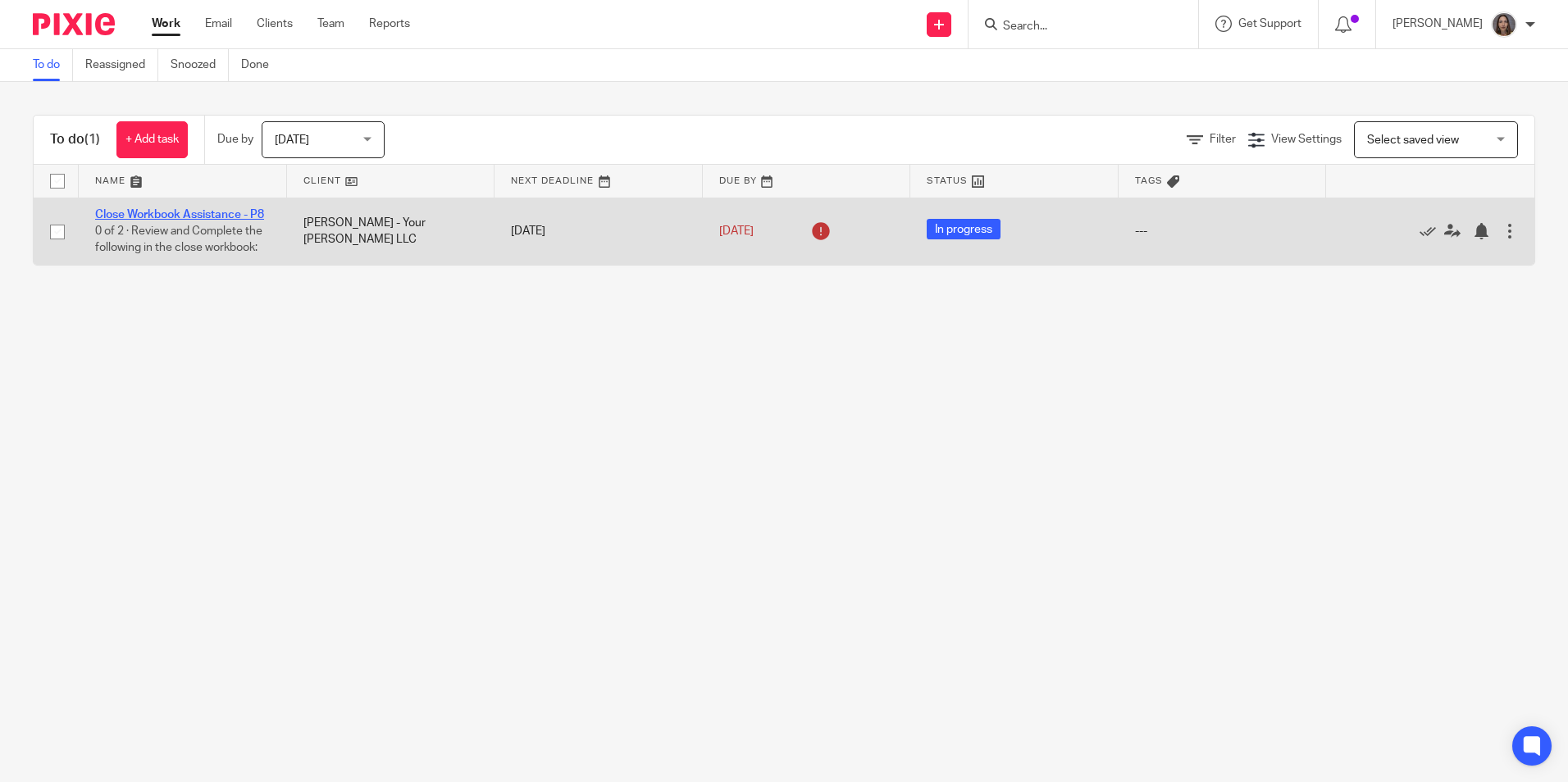
click at [180, 213] on link "Close Workbook Assistance - P8" at bounding box center [180, 215] width 169 height 11
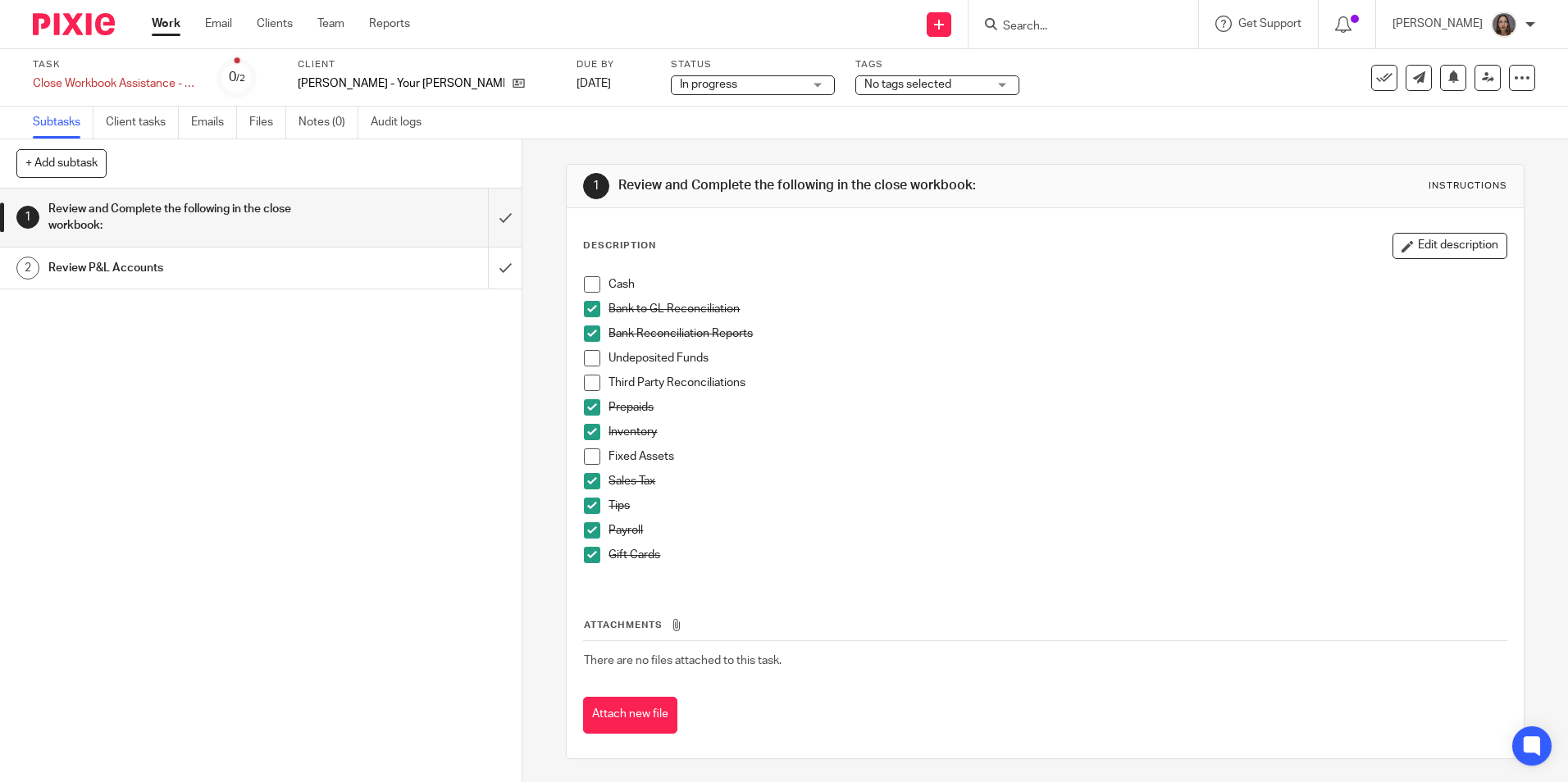
click at [942, 85] on div "No tags selected" at bounding box center [938, 85] width 164 height 20
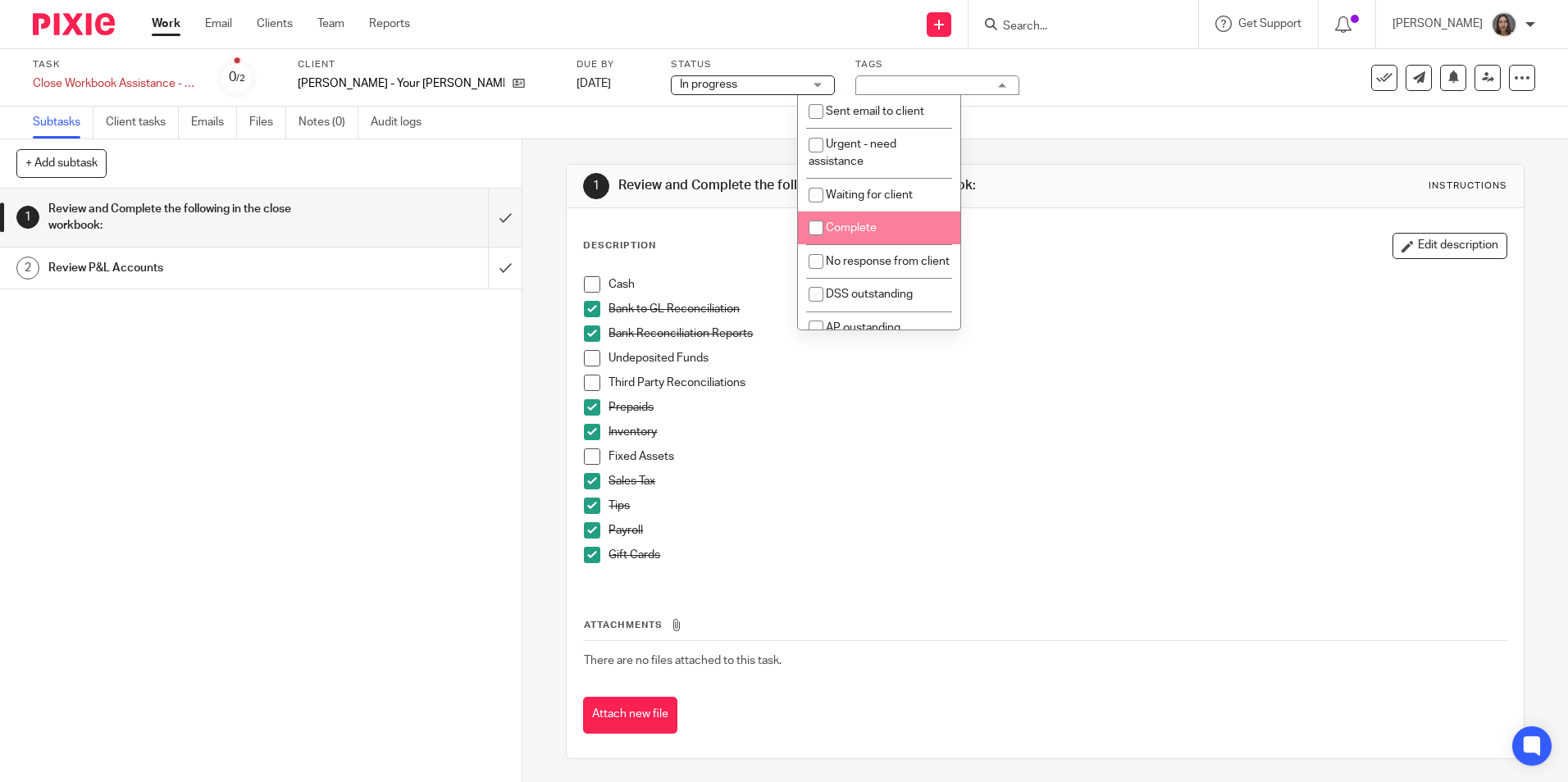
click at [831, 225] on input "checkbox" at bounding box center [816, 227] width 31 height 31
checkbox input "true"
click at [1376, 70] on icon at bounding box center [1384, 78] width 16 height 16
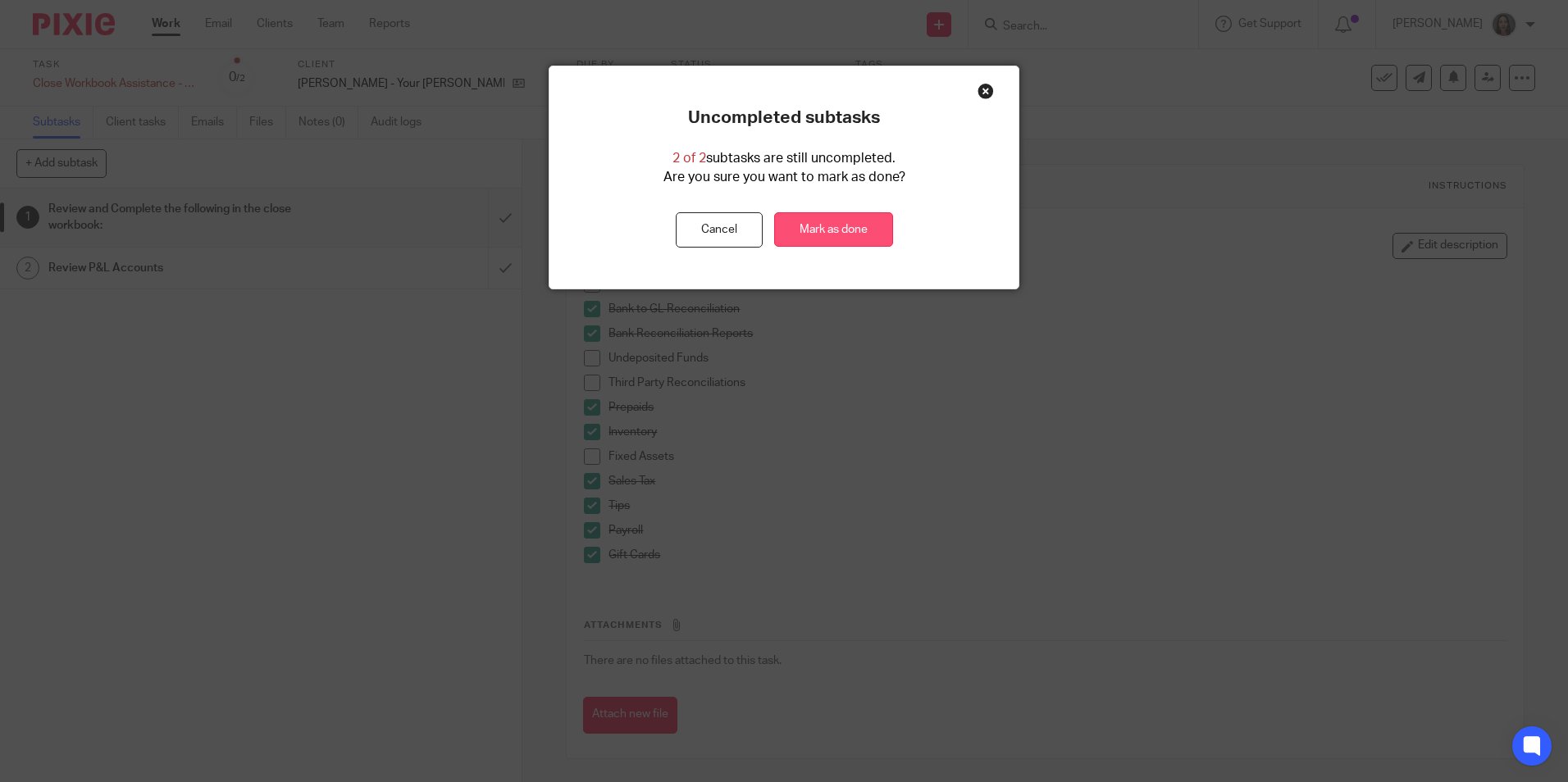
drag, startPoint x: 804, startPoint y: 219, endPoint x: 810, endPoint y: 226, distance: 9.2
click at [805, 219] on link "Mark as done" at bounding box center [834, 229] width 119 height 35
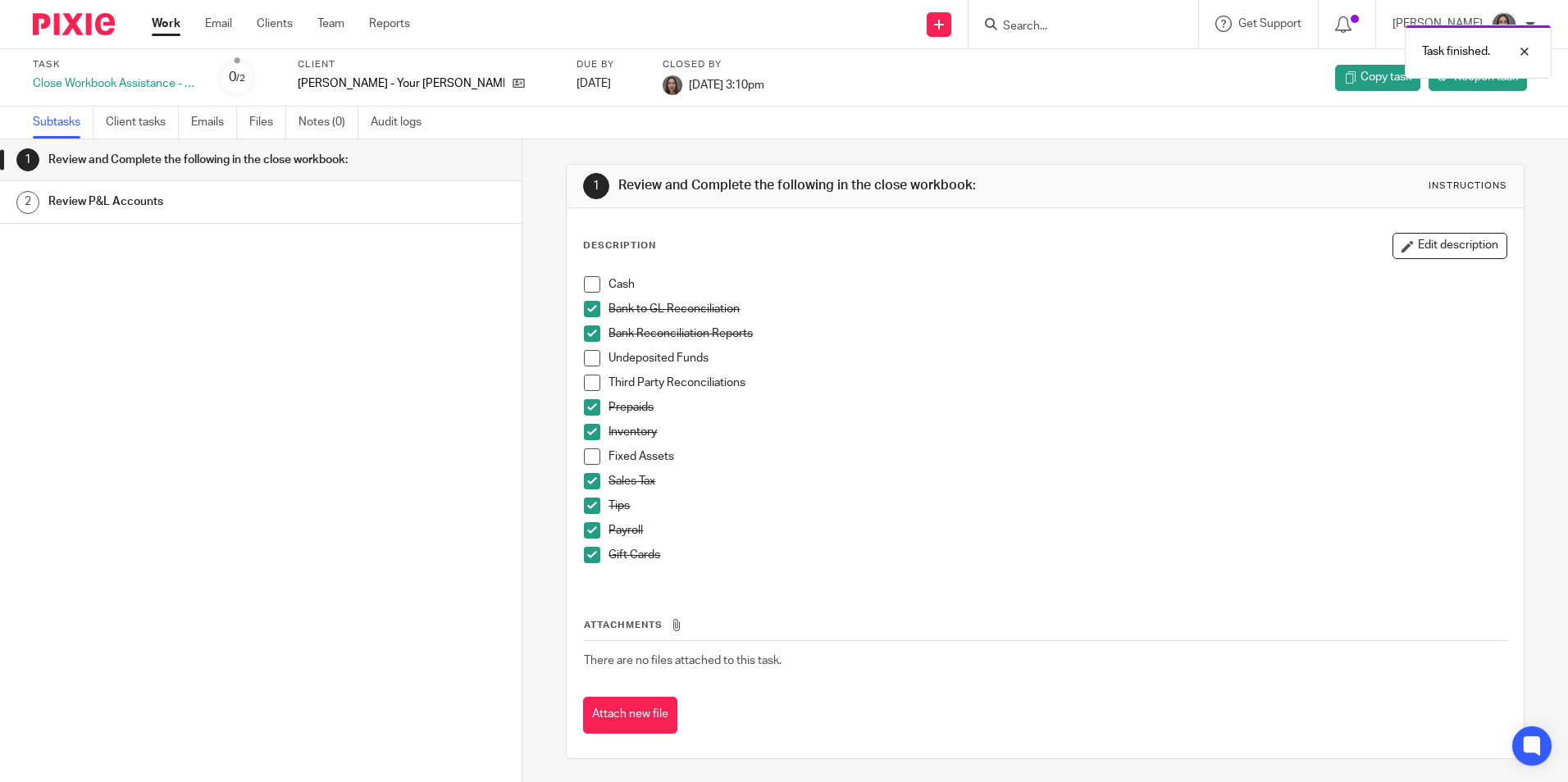
click at [158, 24] on link "Work" at bounding box center [166, 23] width 29 height 16
